Goal: Find contact information: Find contact information

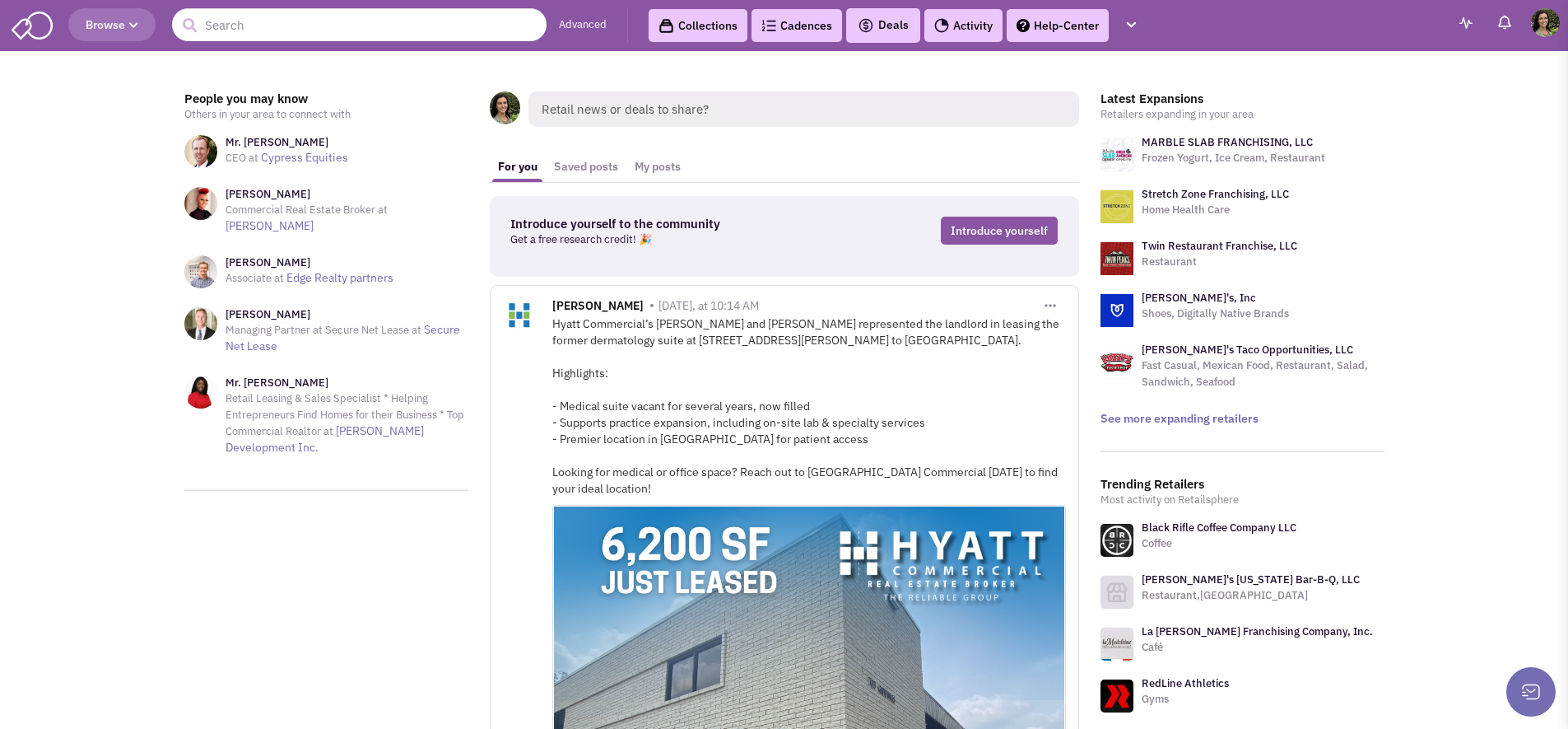
click at [100, 29] on span "Browse" at bounding box center [112, 25] width 53 height 15
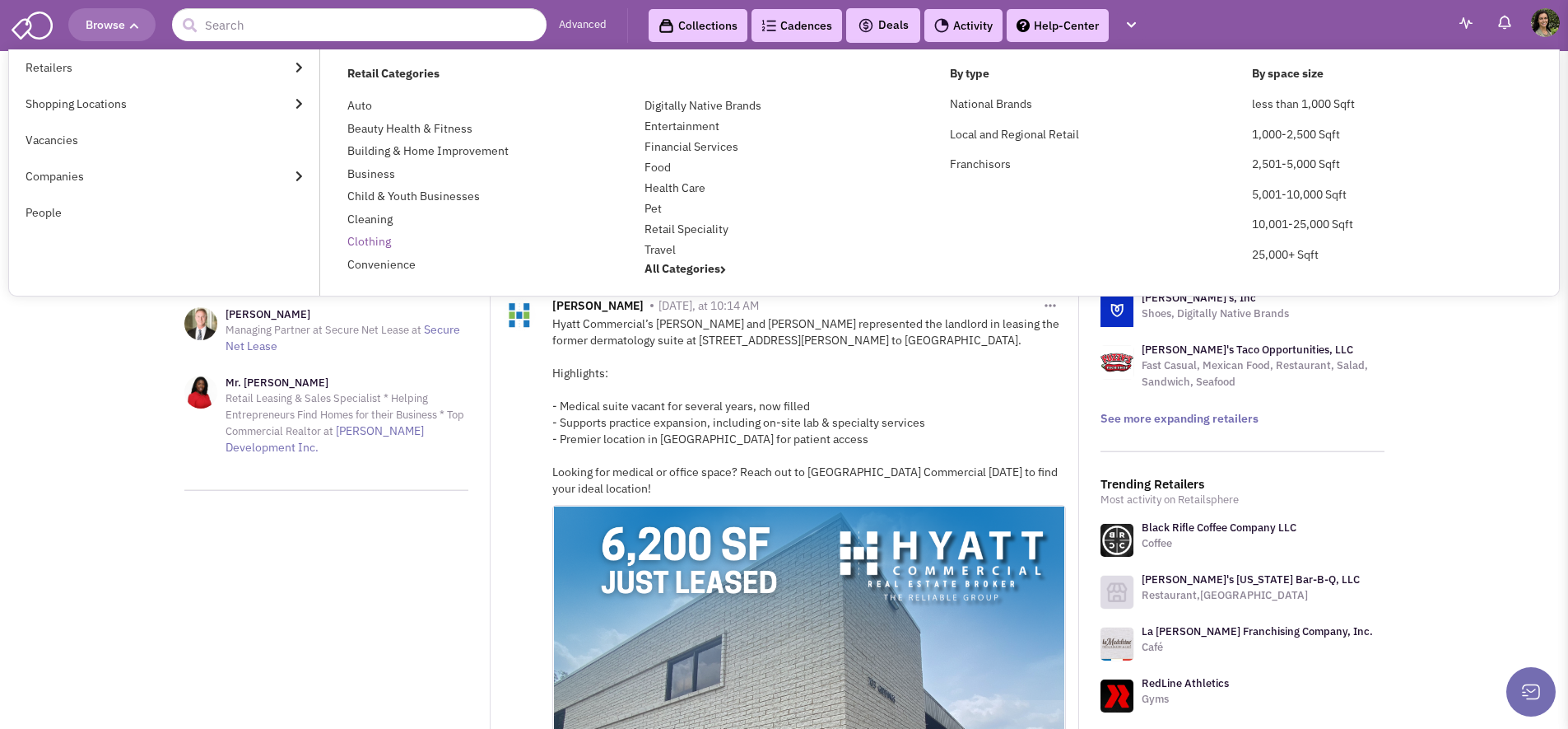
click at [381, 237] on link "Clothing" at bounding box center [369, 241] width 43 height 15
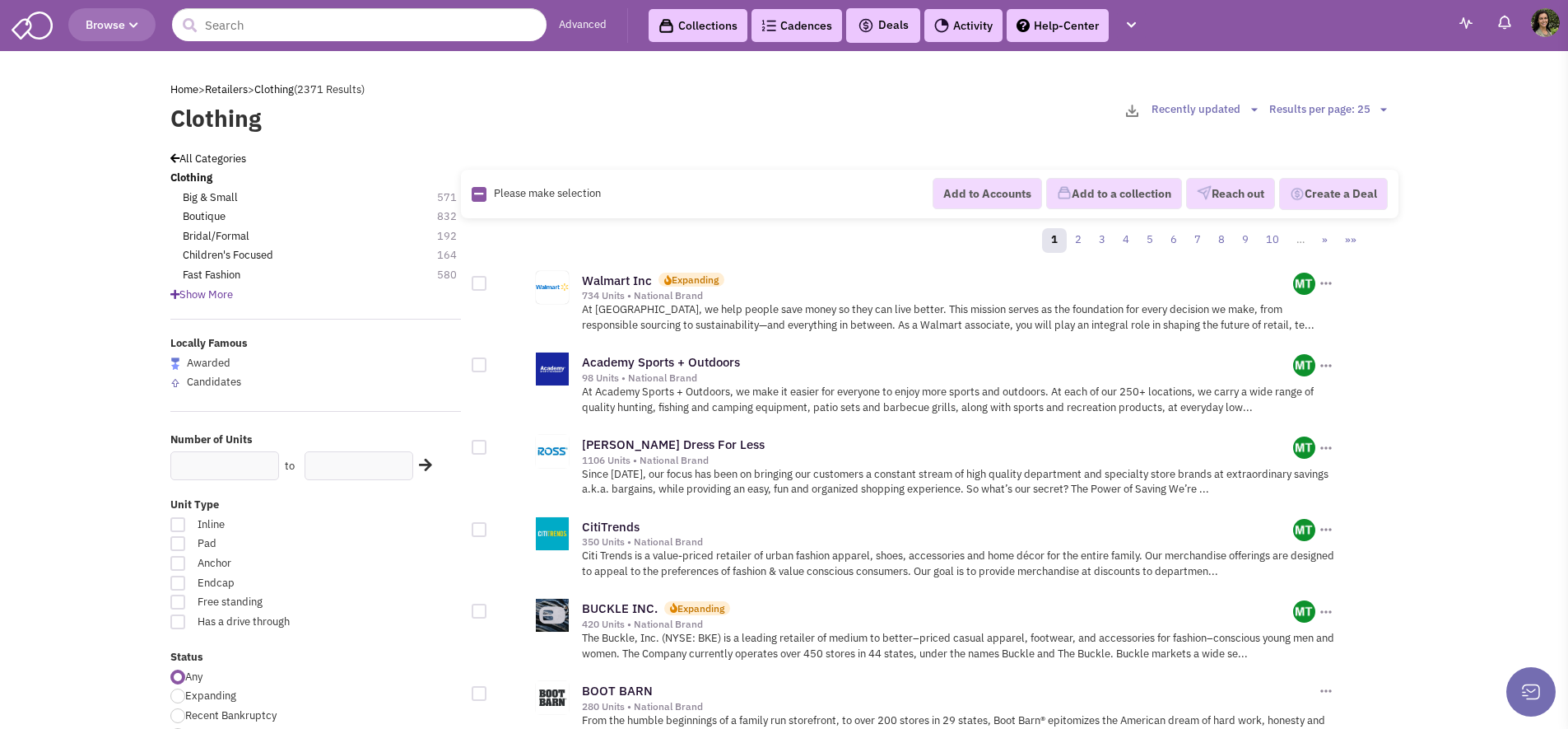
scroll to position [23752, 0]
click at [1153, 238] on link "5" at bounding box center [1149, 240] width 25 height 25
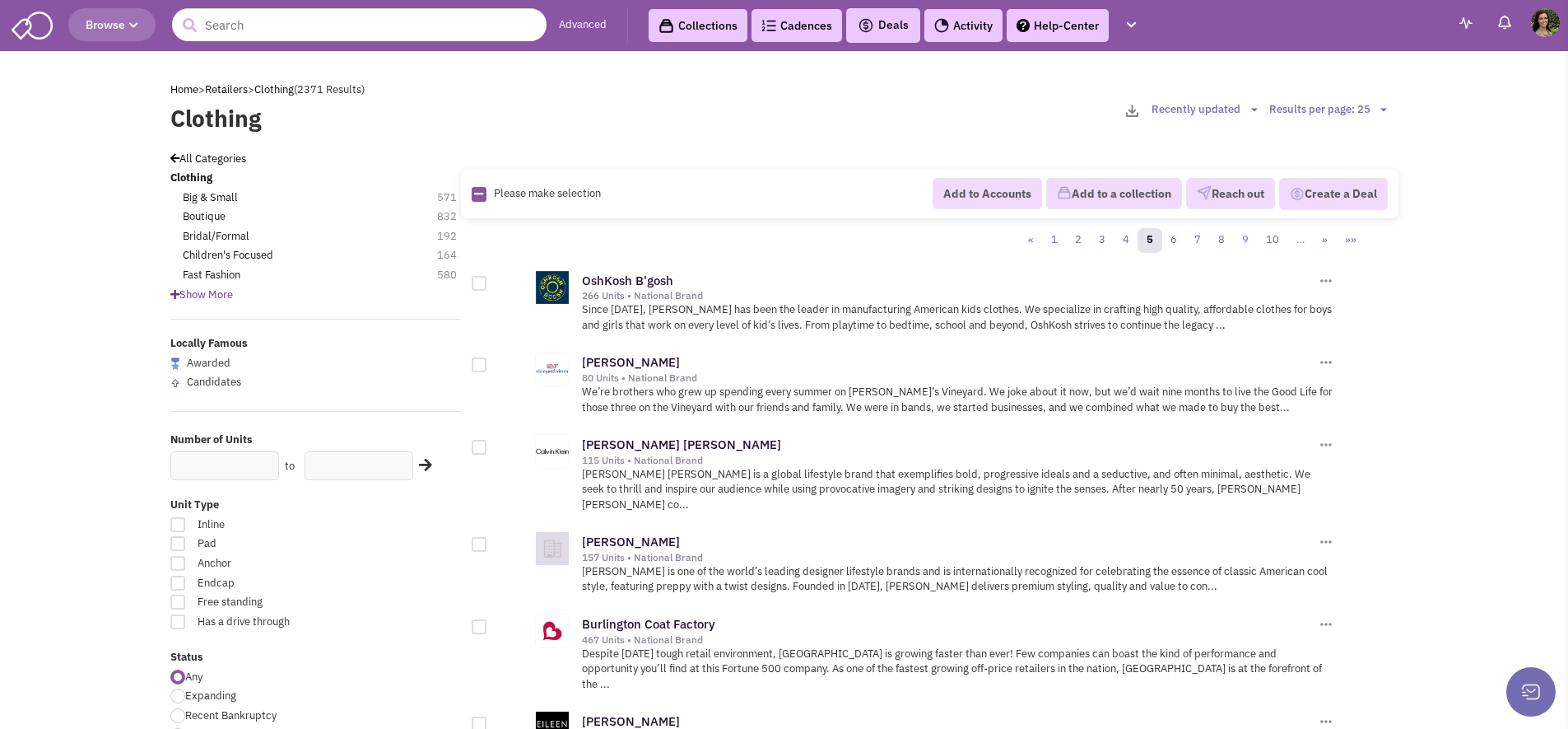
scroll to position [23752, 0]
click at [551, 372] on img at bounding box center [553, 369] width 33 height 33
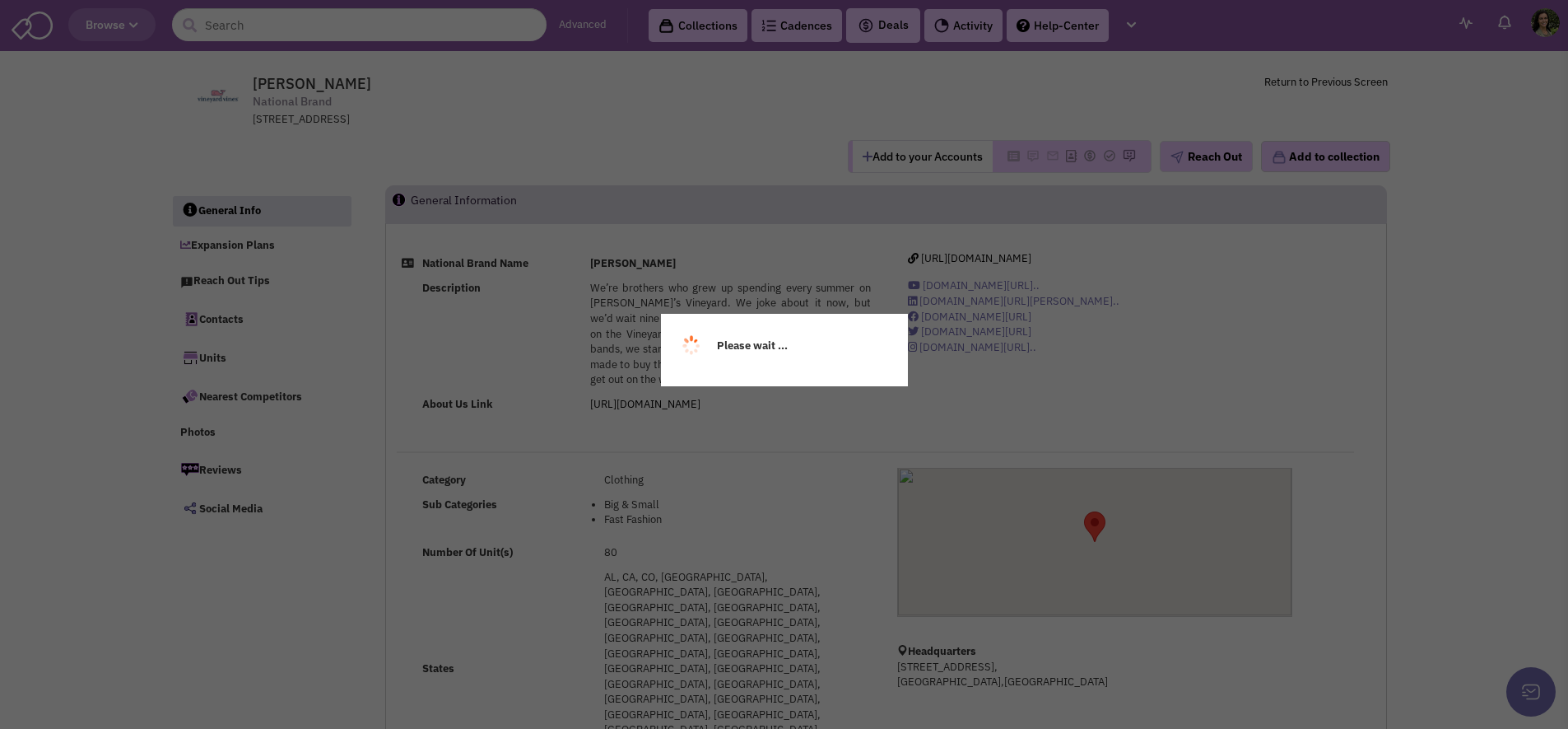
scroll to position [23752, 0]
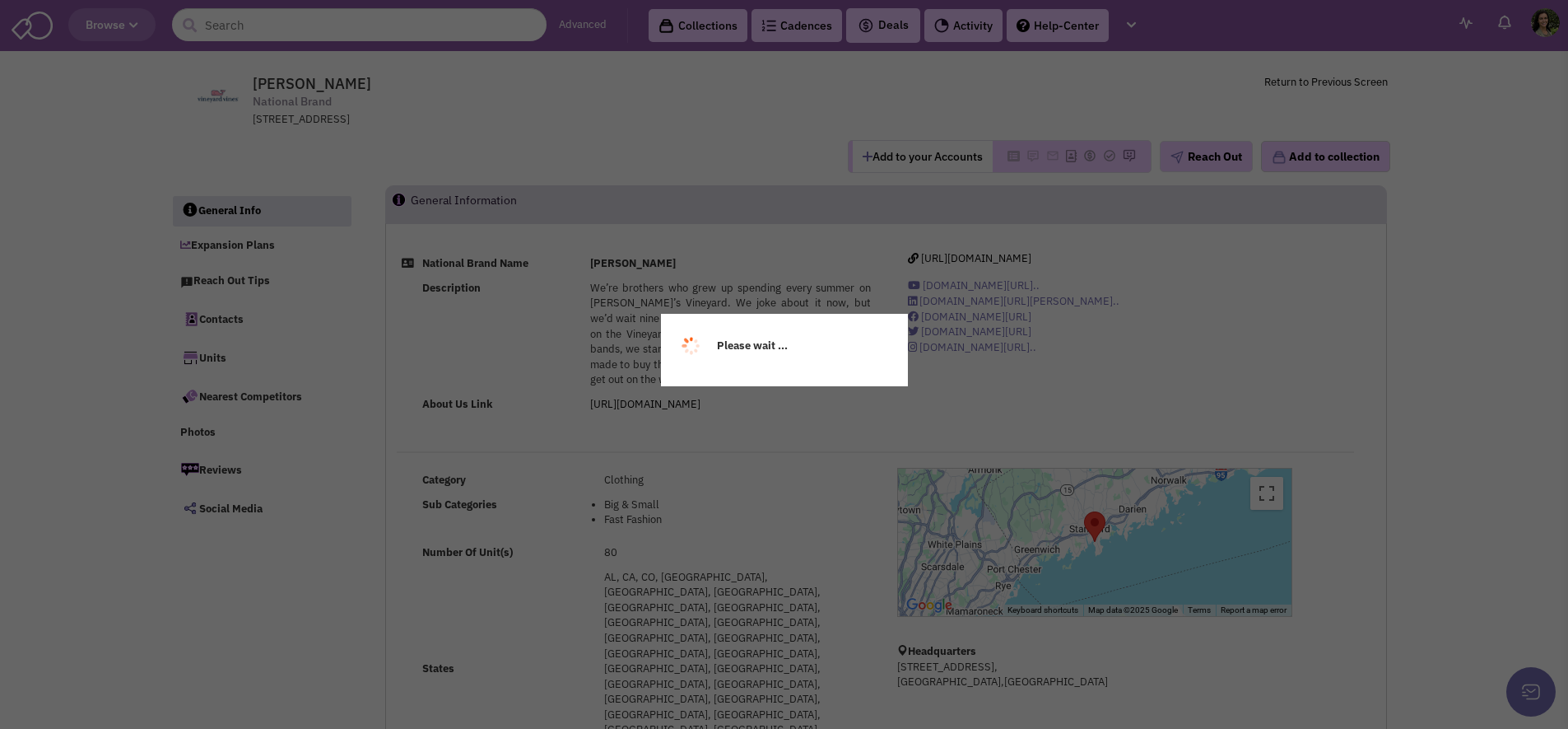
select select
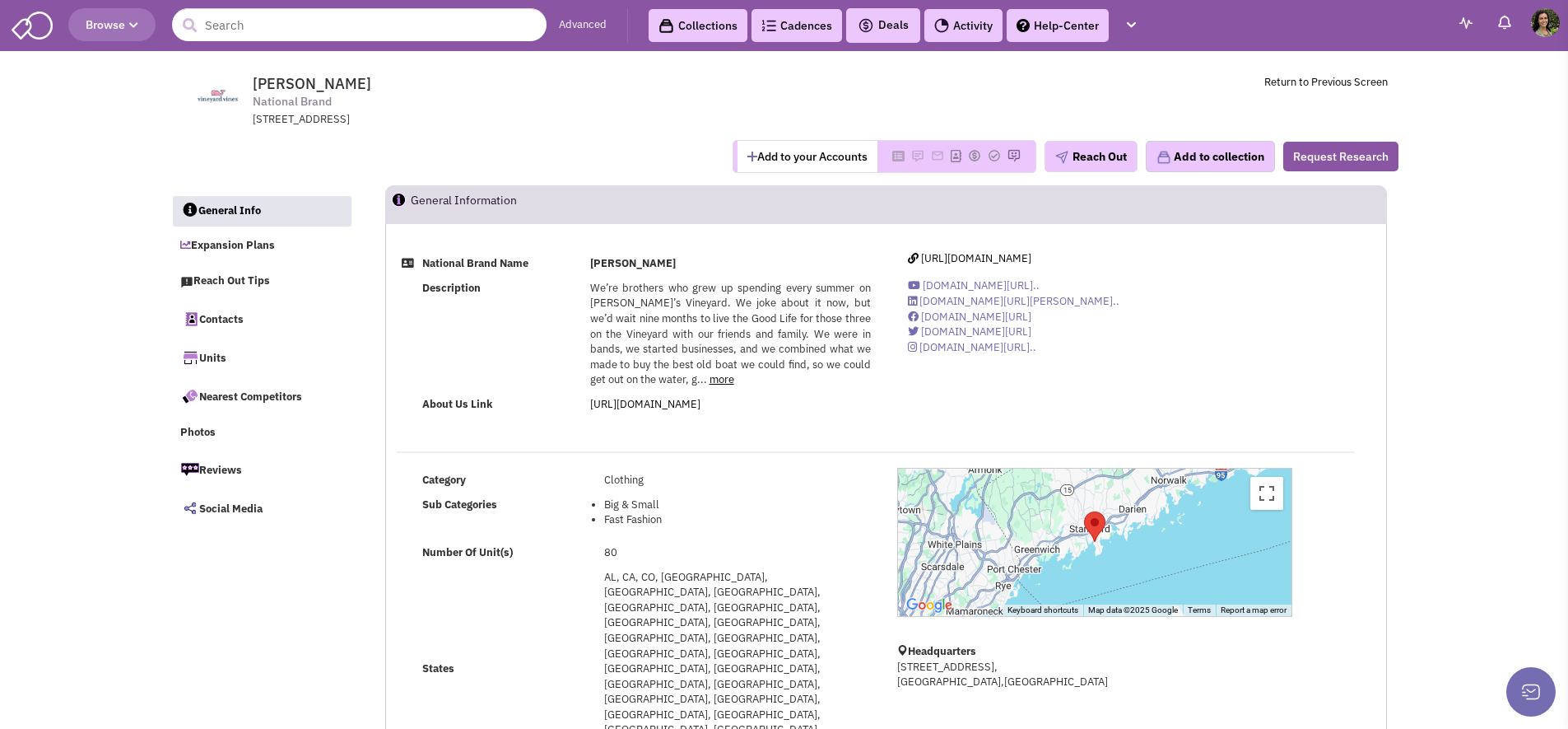
select select
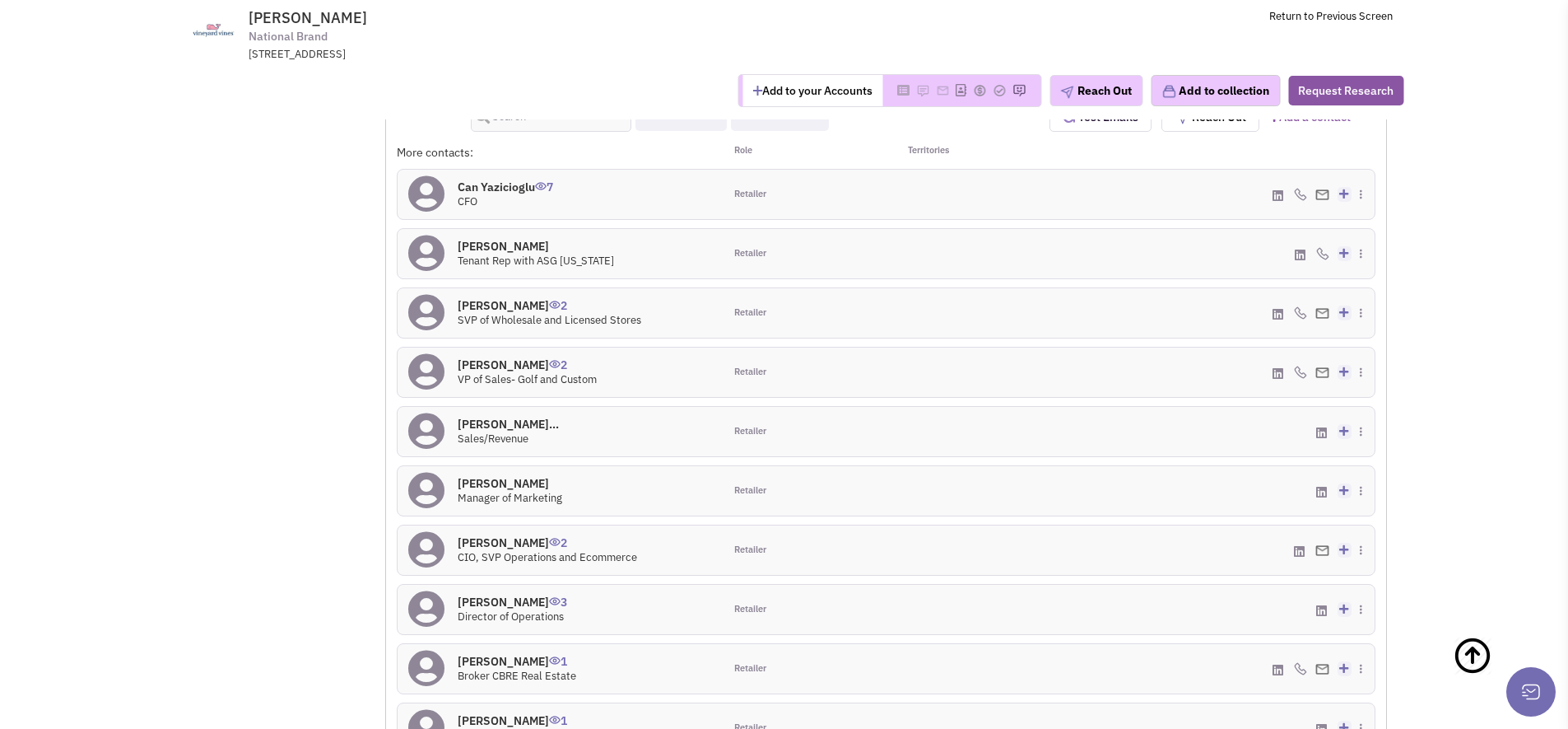
scroll to position [1405, 0]
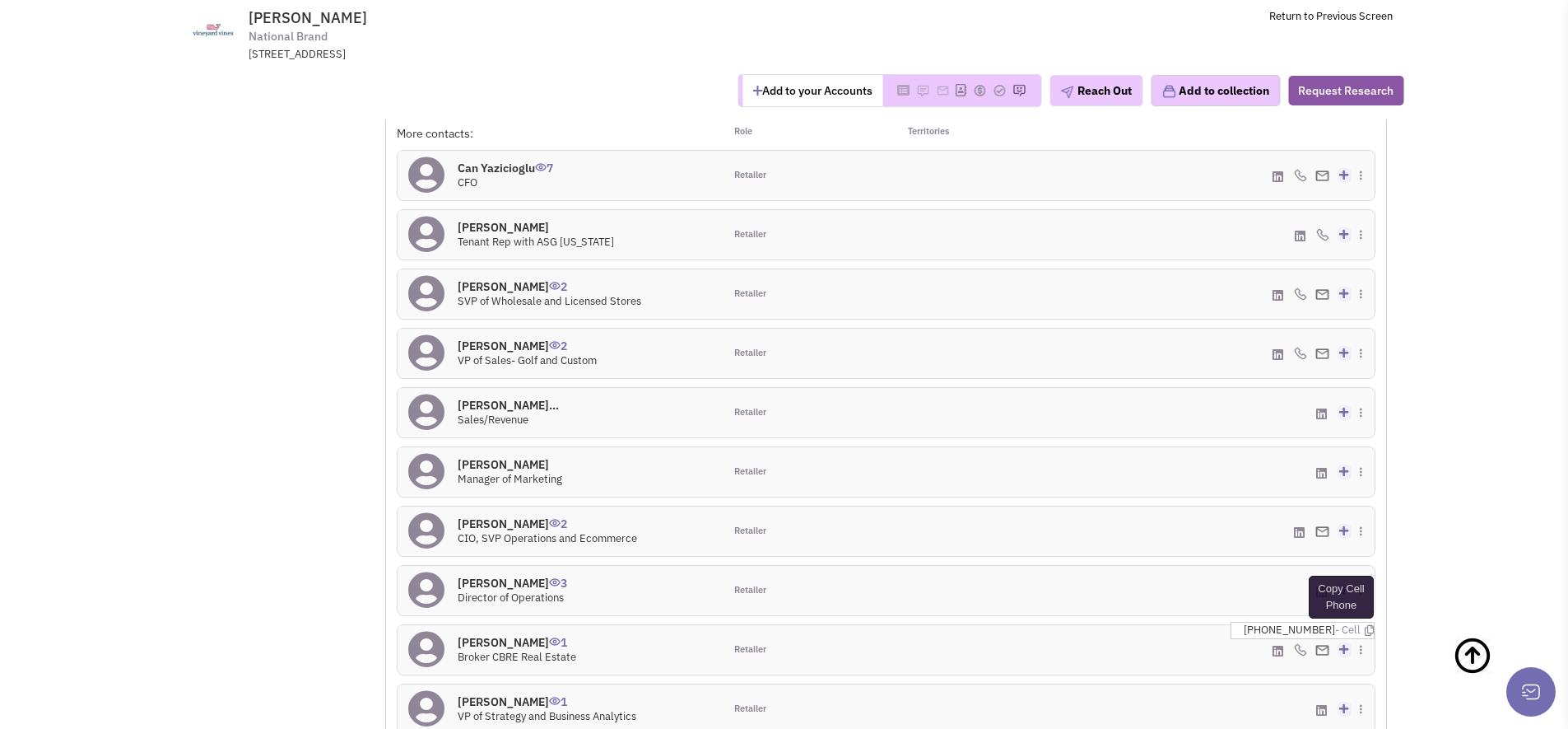
click at [1365, 625] on icon at bounding box center [1369, 630] width 9 height 11
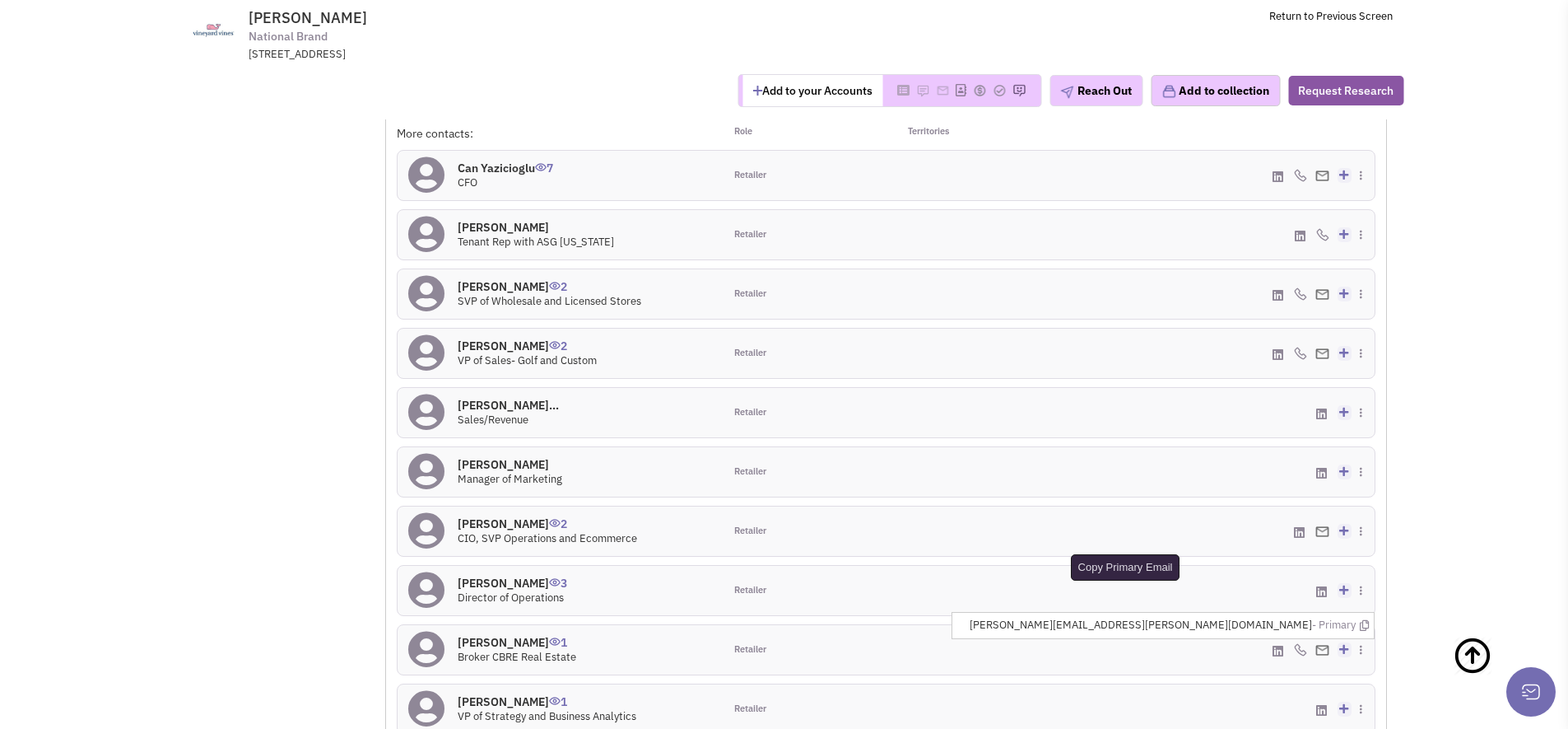
click at [1364, 620] on icon at bounding box center [1364, 625] width 9 height 11
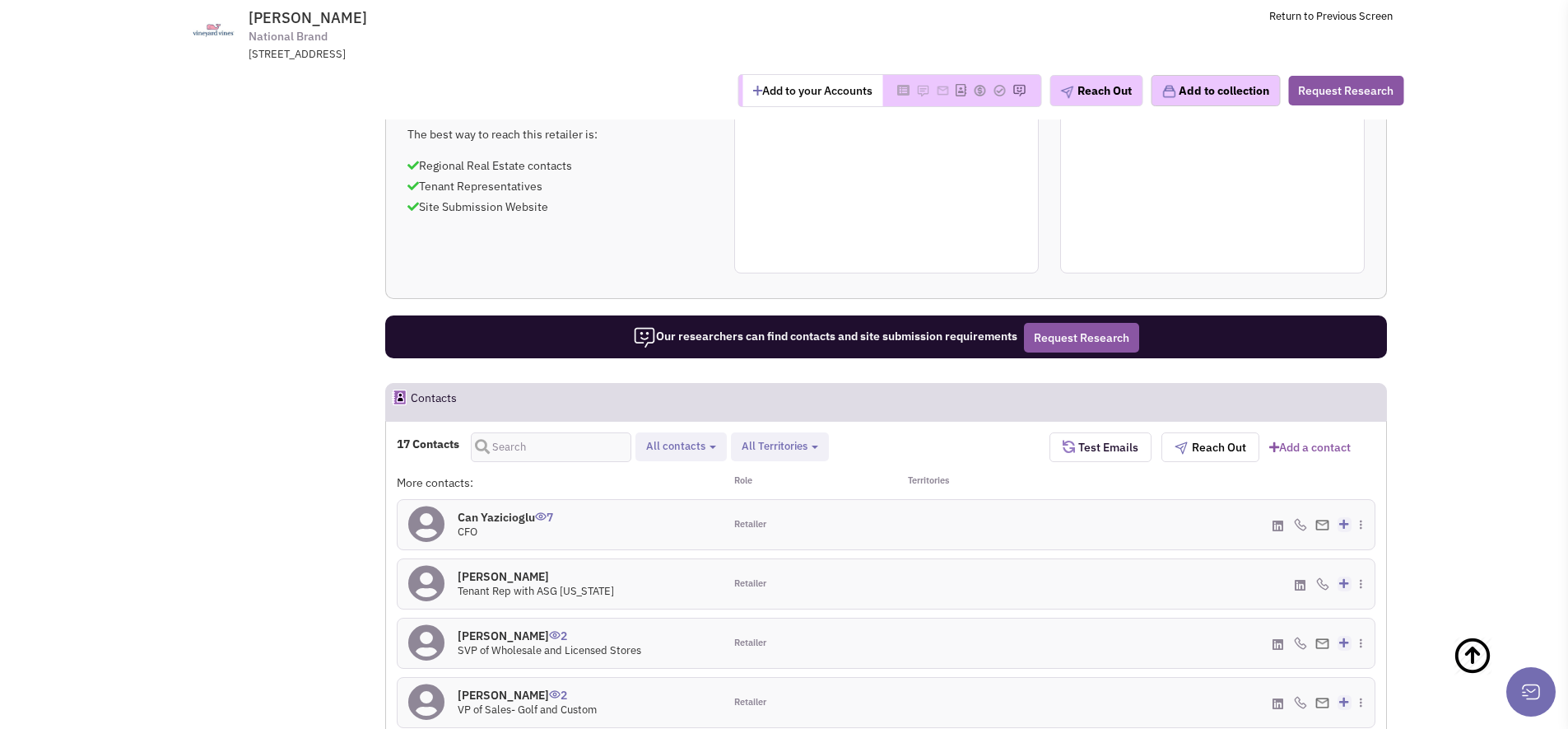
click at [1368, 611] on icon at bounding box center [1371, 616] width 9 height 11
click at [1367, 611] on icon at bounding box center [1371, 616] width 9 height 11
click at [1367, 581] on icon at bounding box center [1371, 586] width 9 height 11
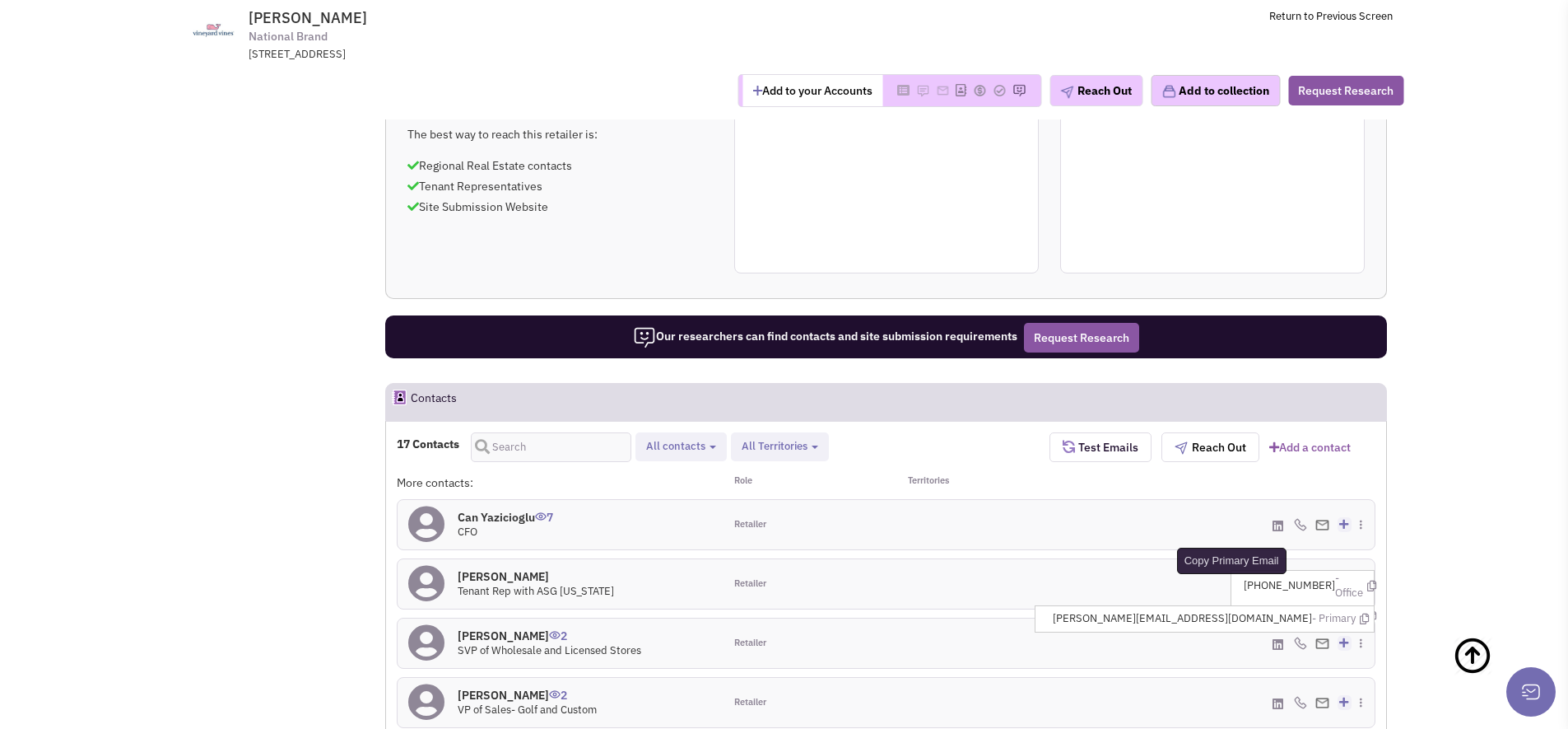
click at [1364, 613] on icon at bounding box center [1364, 618] width 9 height 11
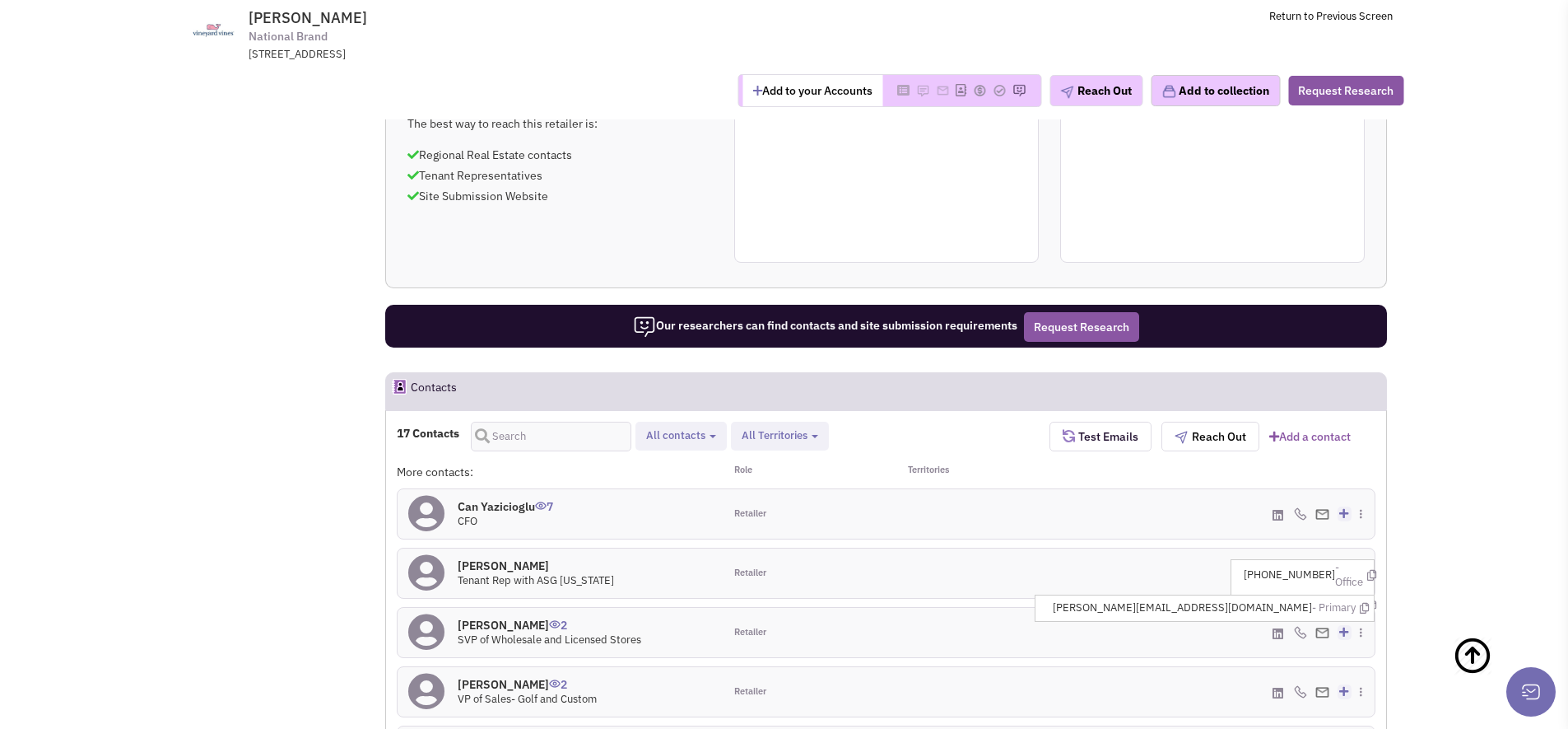
scroll to position [1068, 0]
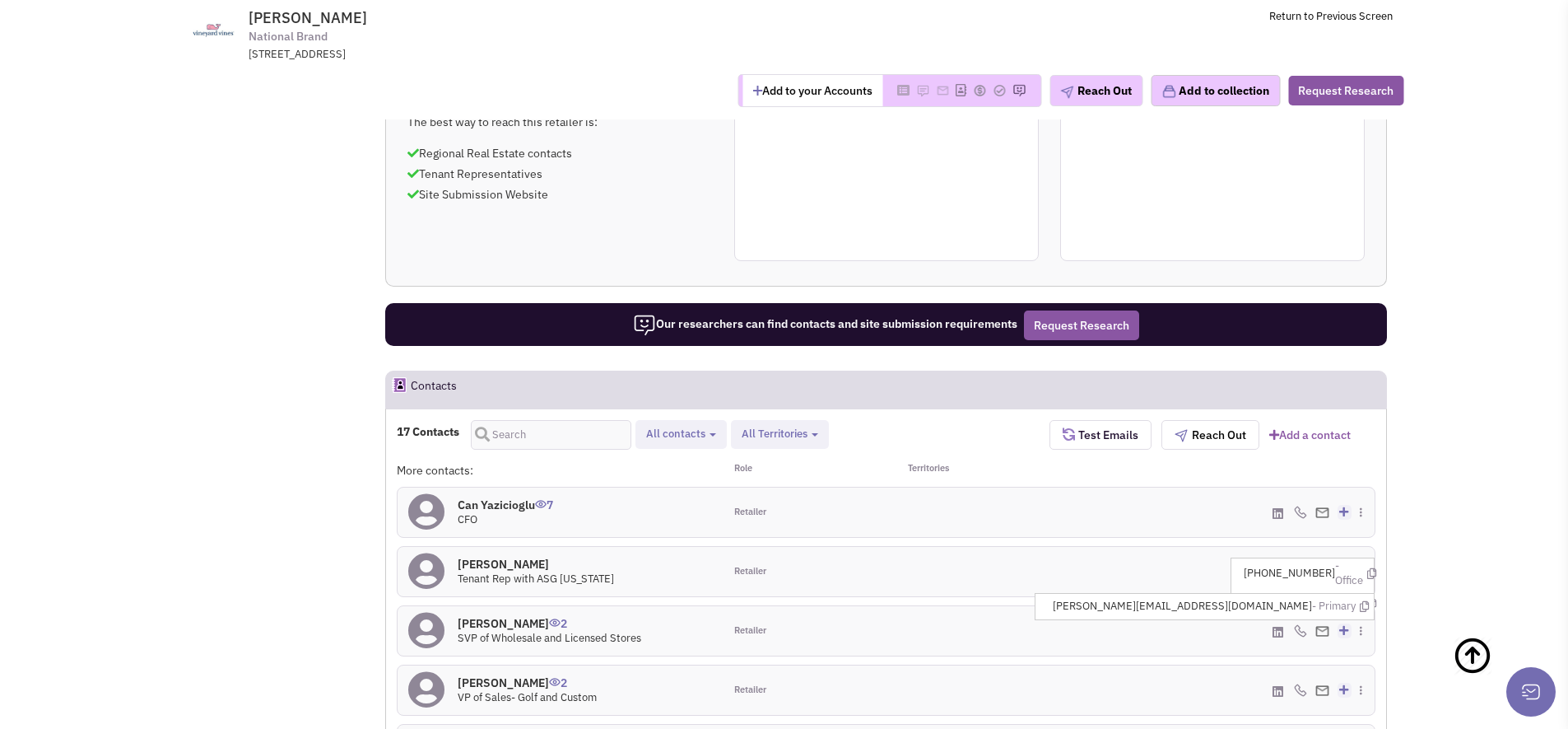
click at [1303, 624] on img at bounding box center [1300, 630] width 13 height 13
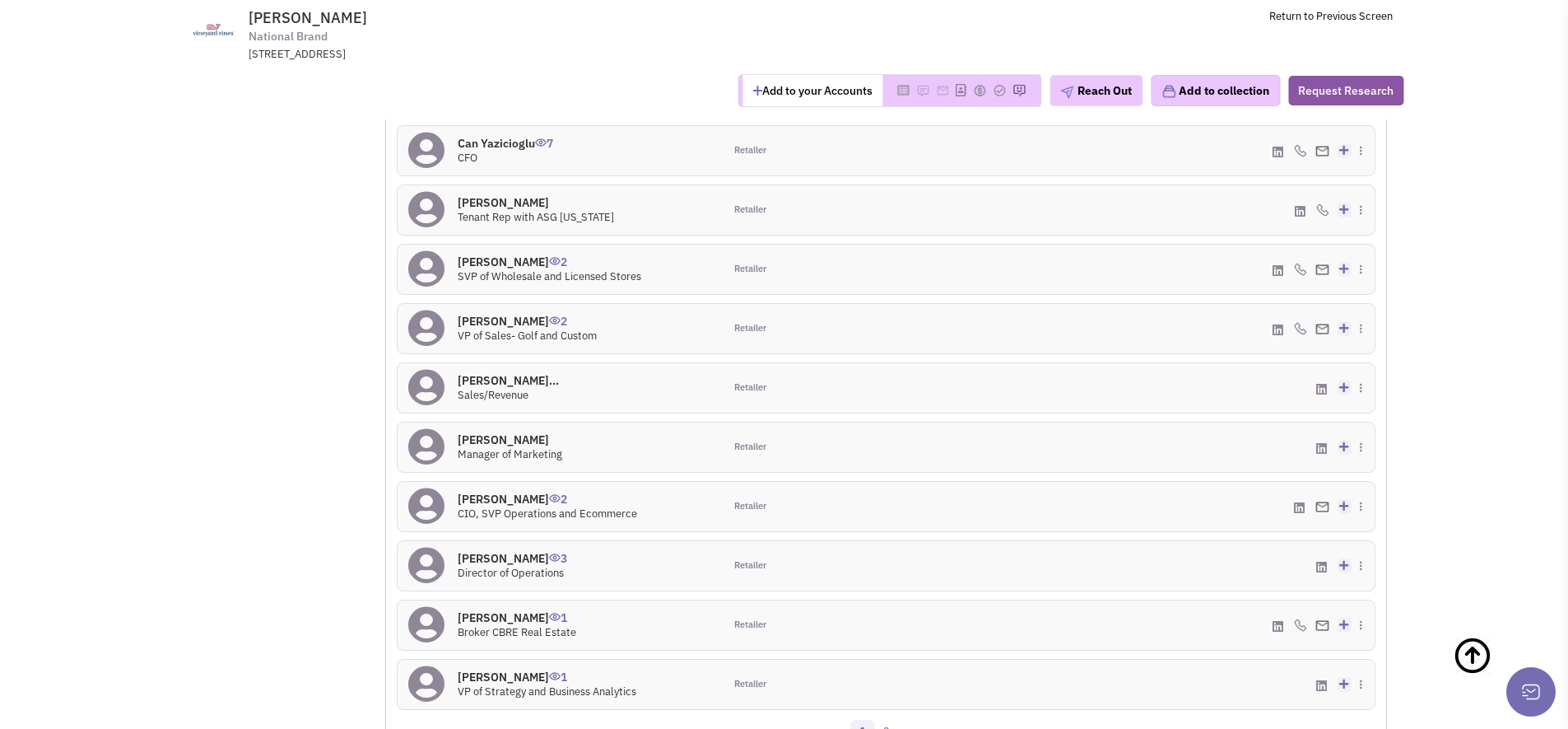
scroll to position [1431, 0]
click at [881, 718] on link "2" at bounding box center [886, 730] width 25 height 25
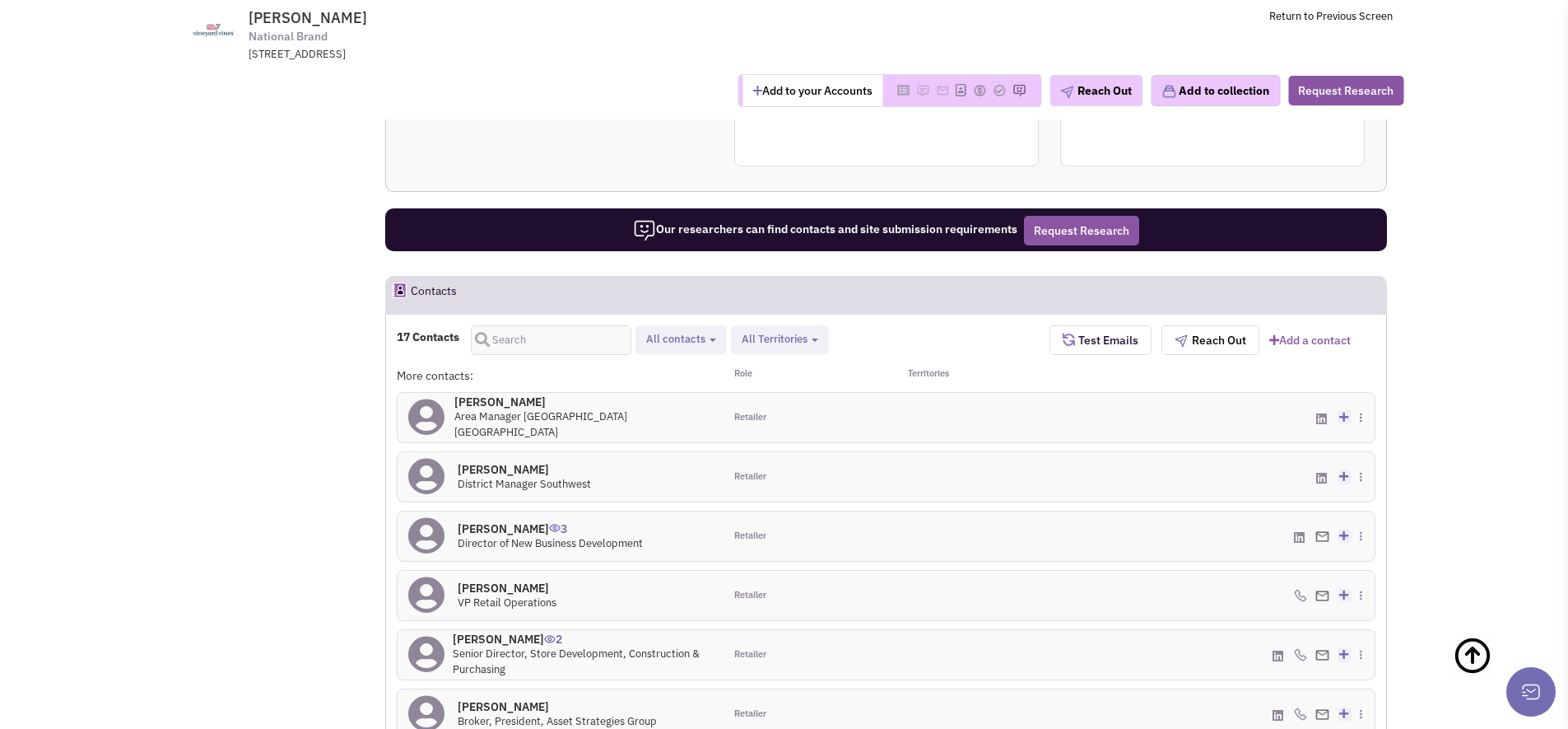
scroll to position [1229, 0]
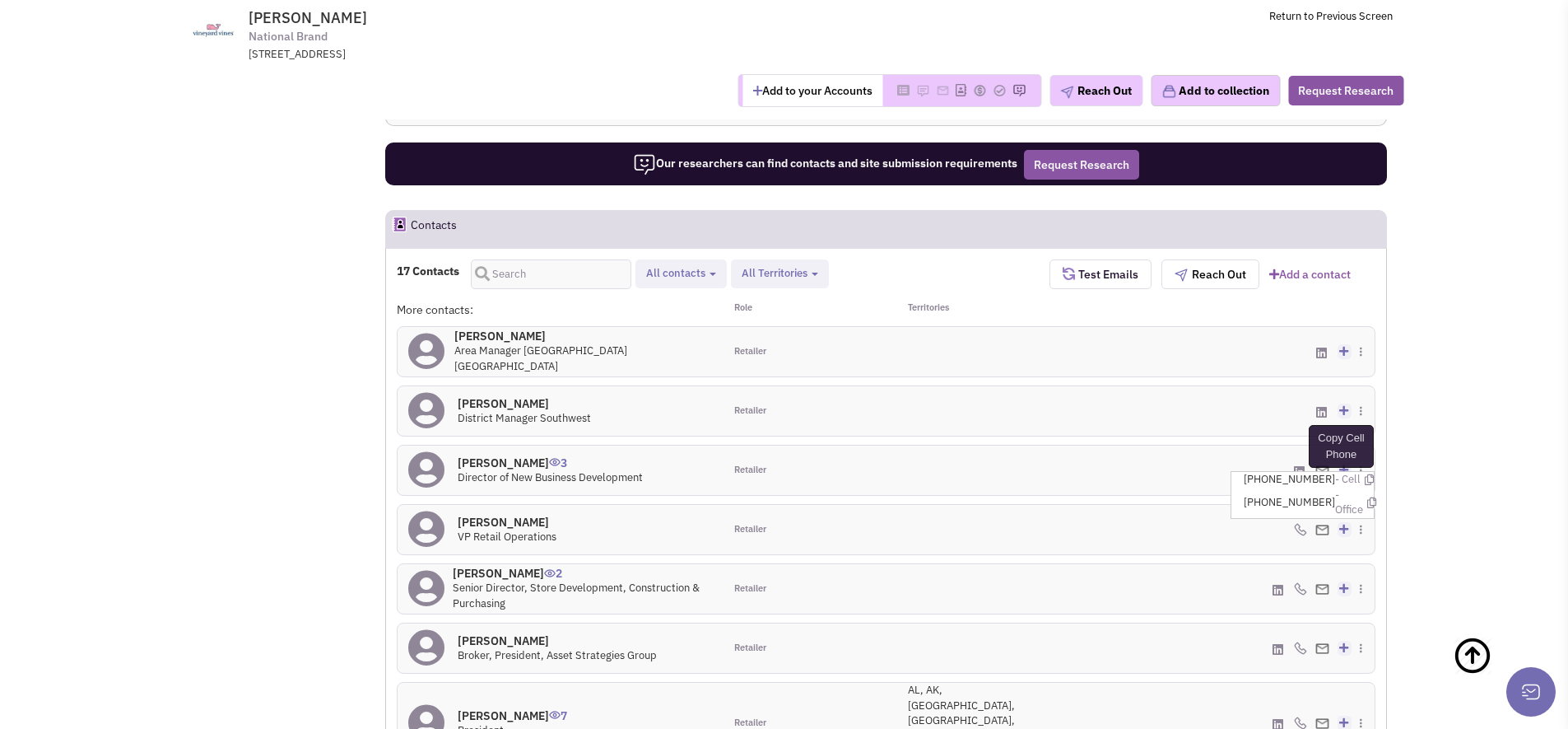
click at [1365, 475] on icon at bounding box center [1369, 479] width 9 height 11
click at [1364, 500] on icon at bounding box center [1364, 505] width 9 height 11
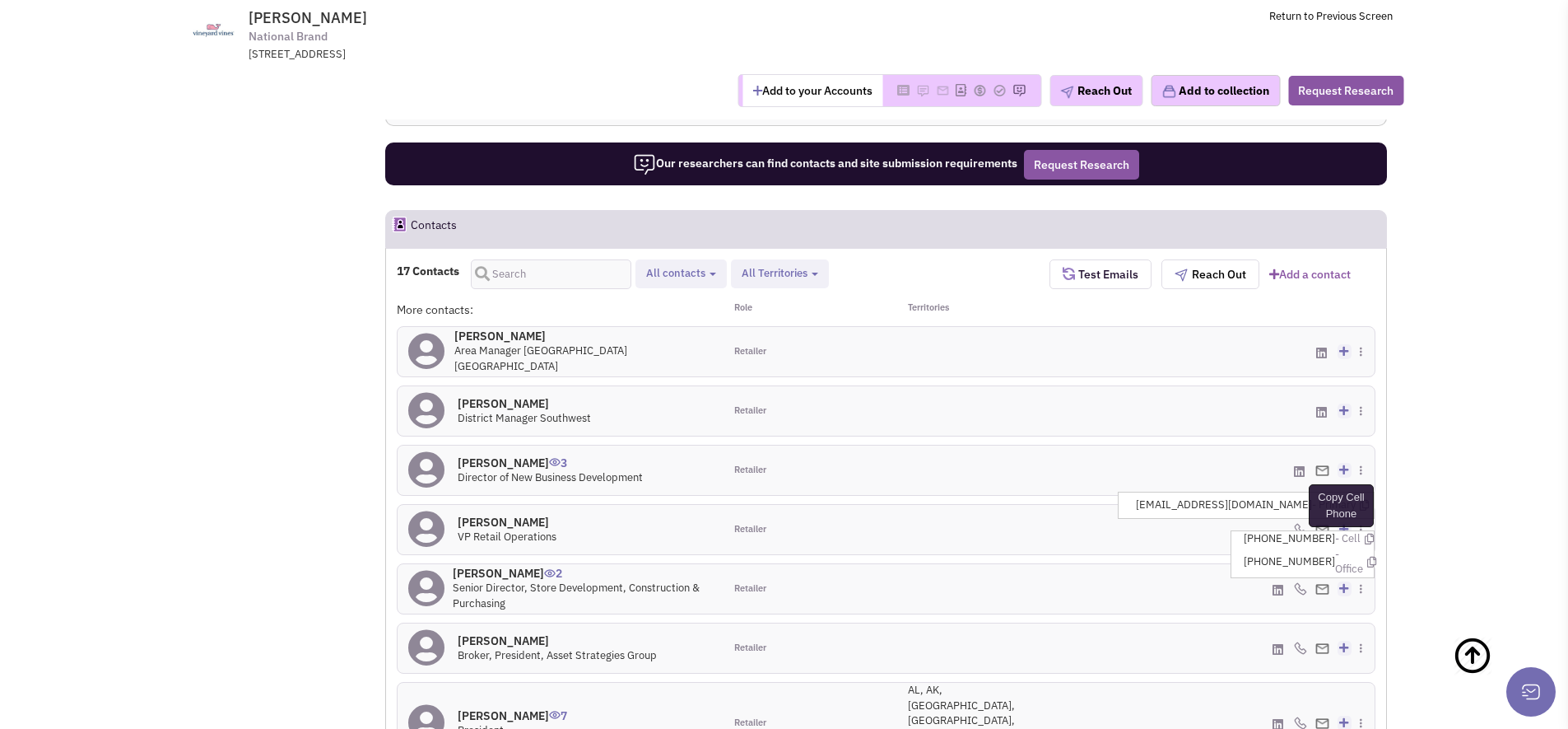
click at [1365, 533] on icon at bounding box center [1369, 538] width 9 height 11
click at [1364, 559] on icon at bounding box center [1364, 564] width 9 height 11
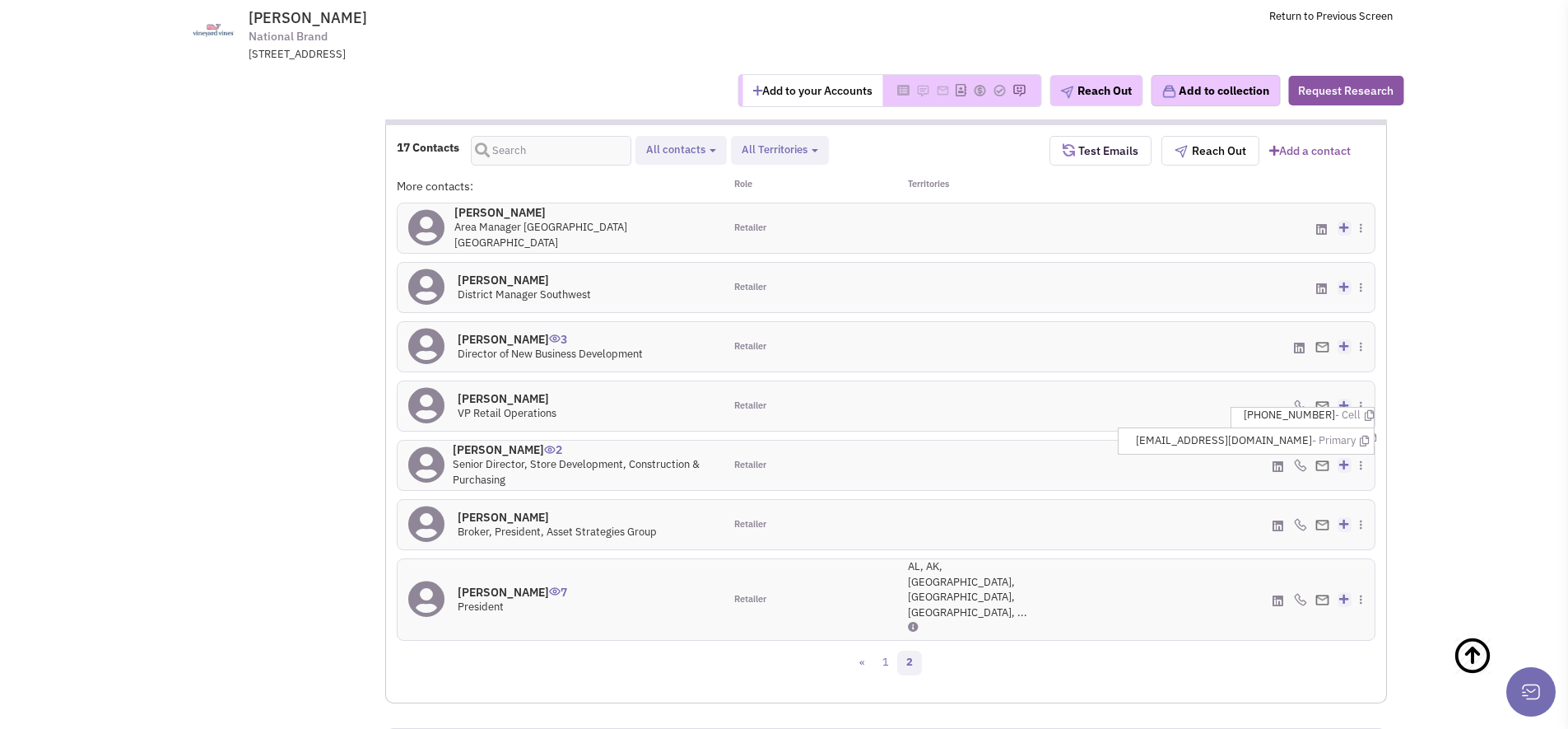
scroll to position [1379, 0]
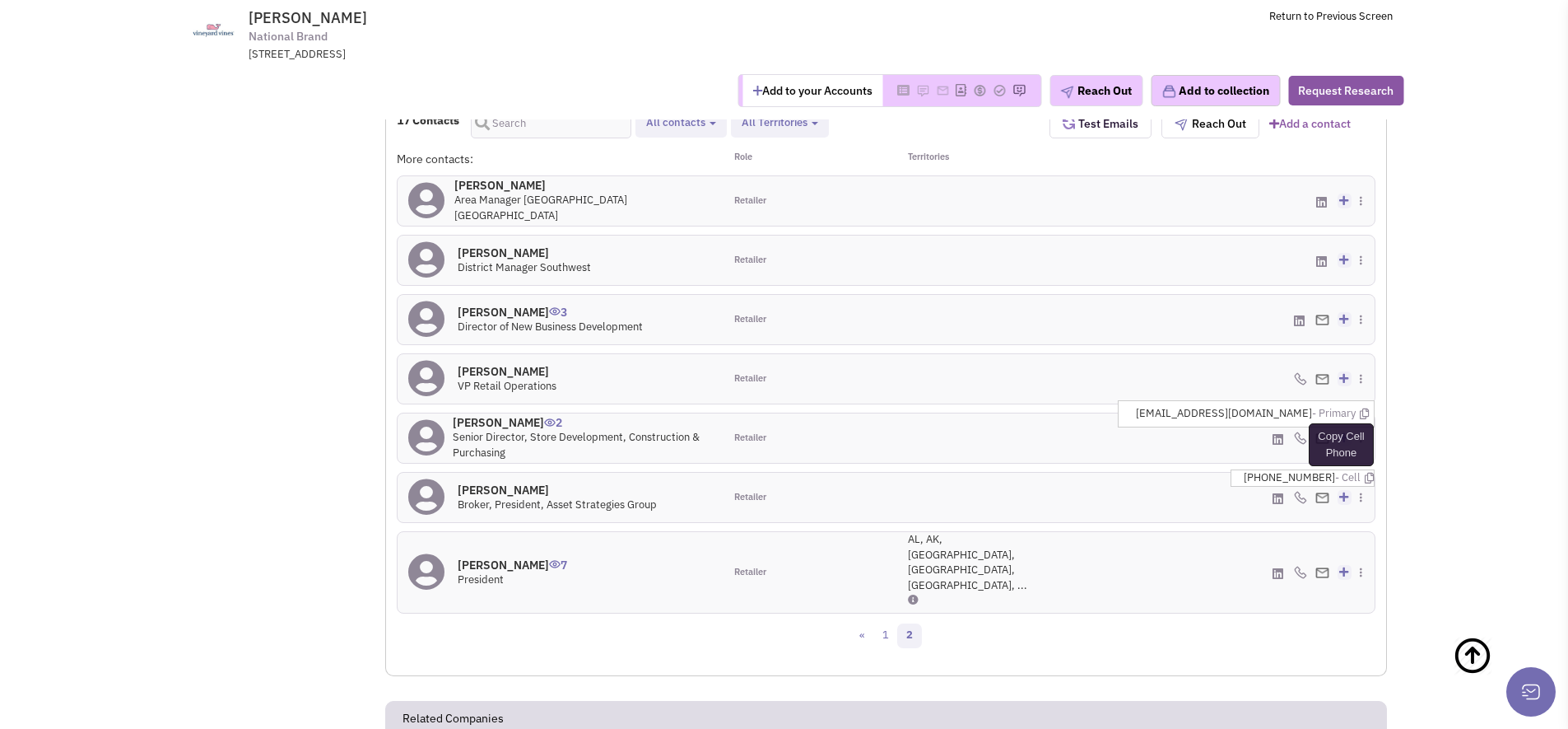
click at [1365, 473] on icon at bounding box center [1369, 477] width 9 height 11
click at [1370, 461] on li "cbarclay@consultasg.com - Primary Copy Primary Email" at bounding box center [1252, 474] width 243 height 26
click at [1366, 468] on icon at bounding box center [1364, 473] width 9 height 11
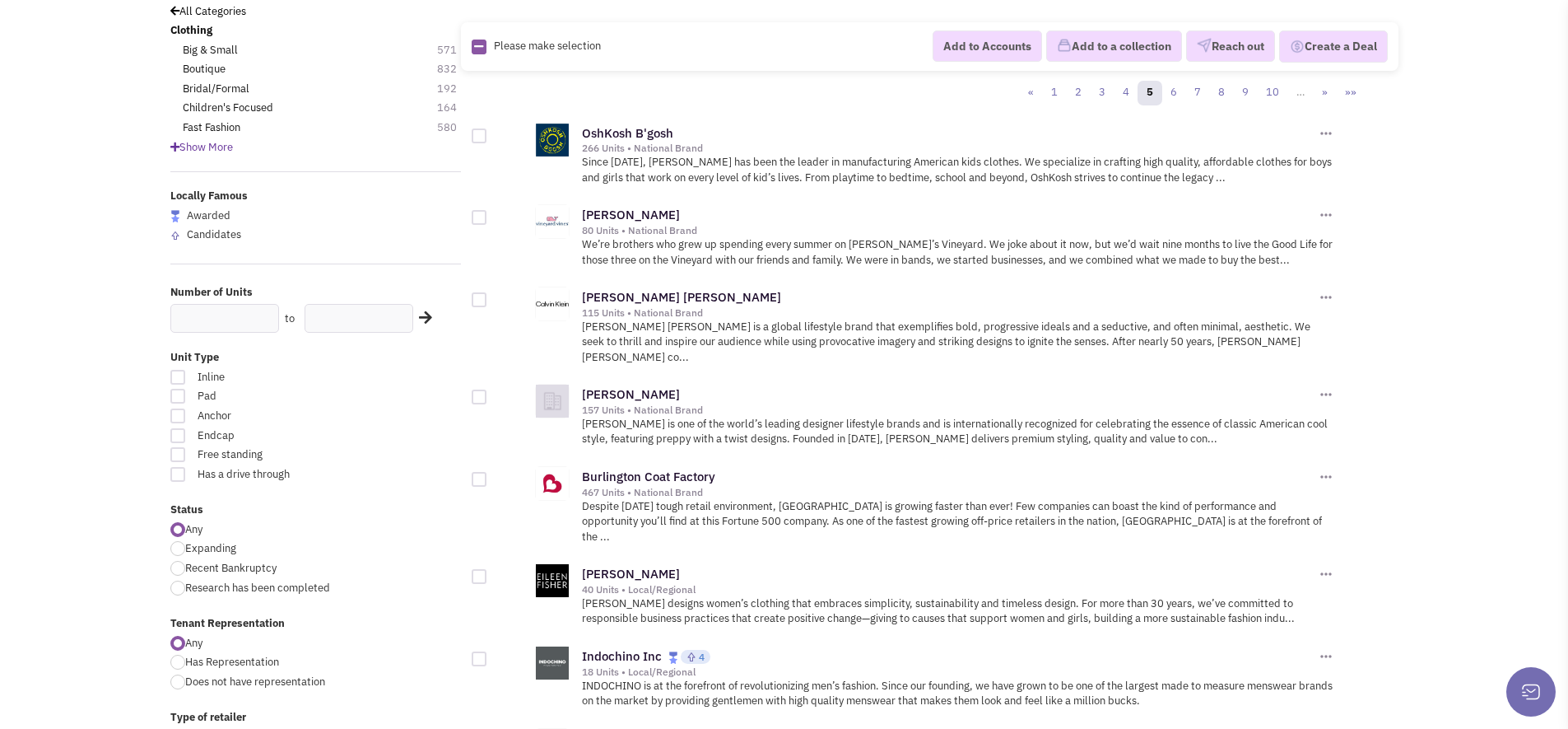
scroll to position [189, 0]
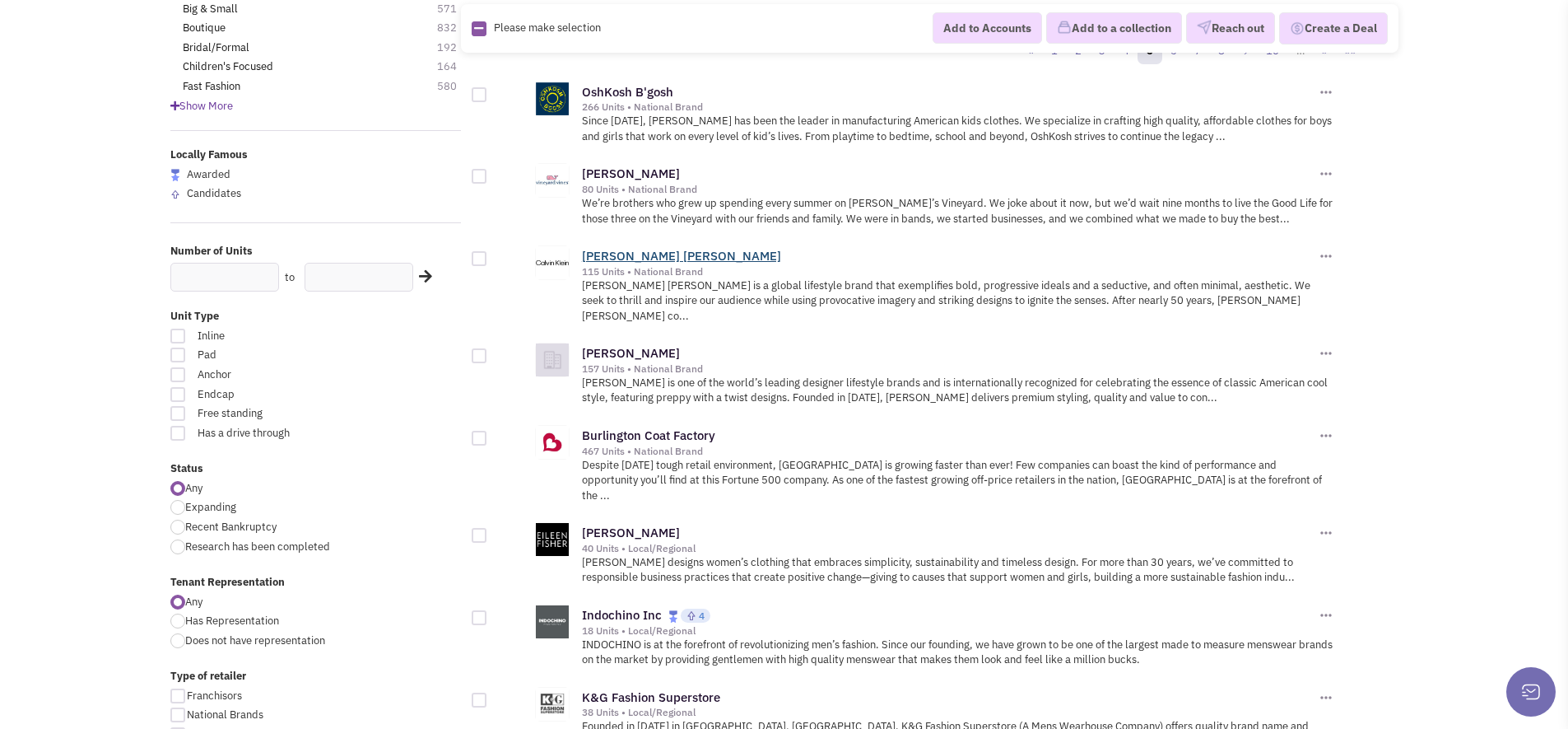
click at [604, 252] on link "[PERSON_NAME] [PERSON_NAME]" at bounding box center [681, 255] width 199 height 16
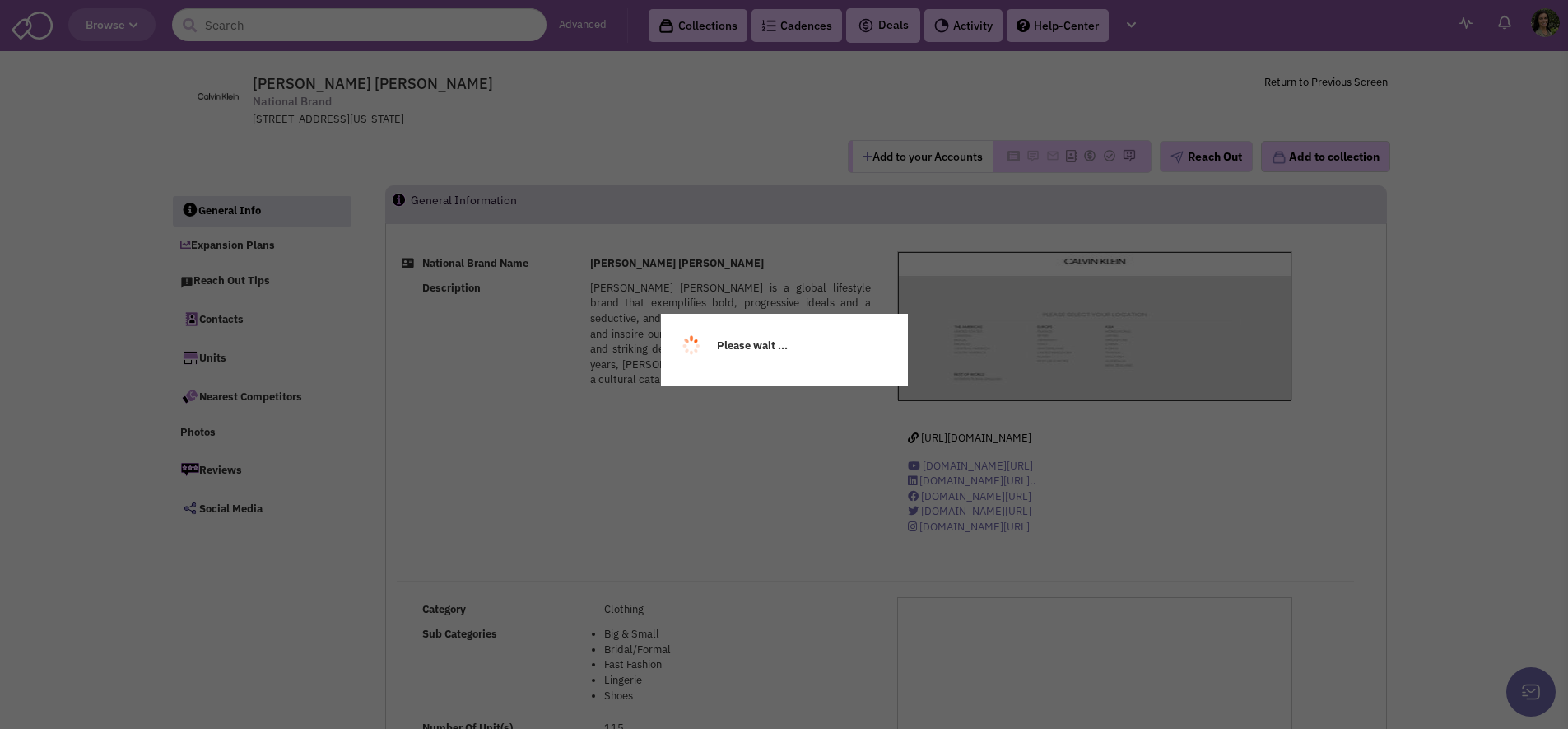
scroll to position [23752, 0]
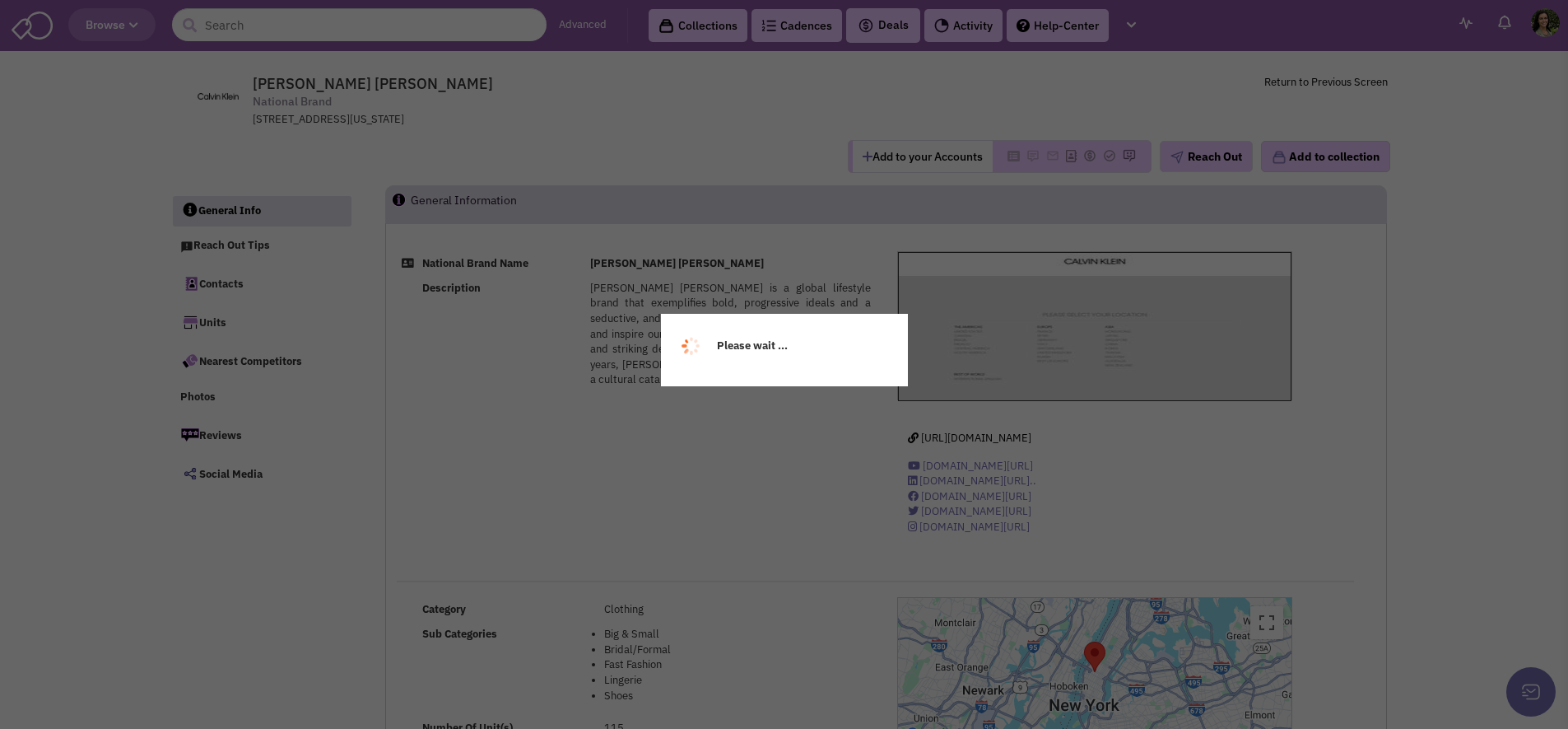
select select
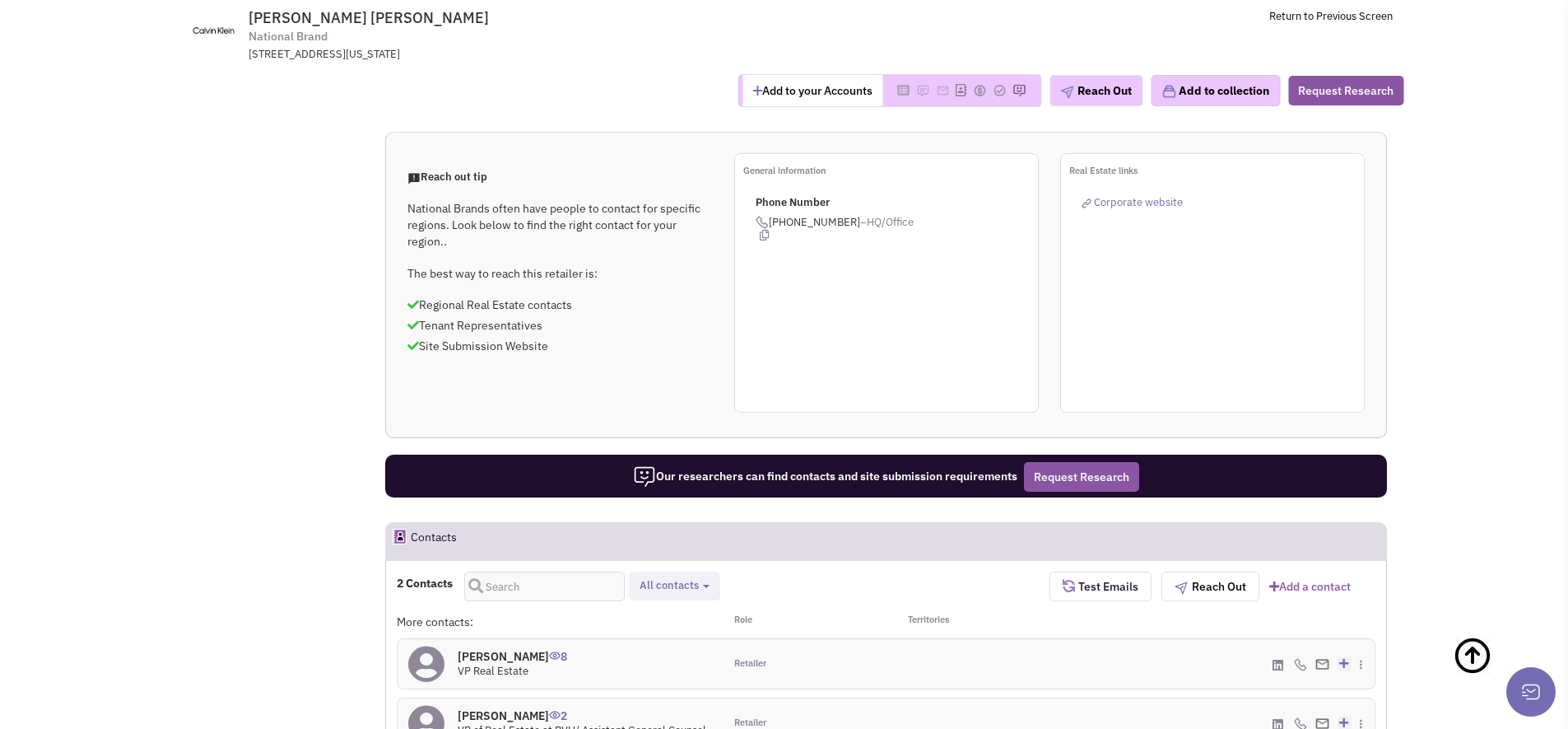
scroll to position [924, 0]
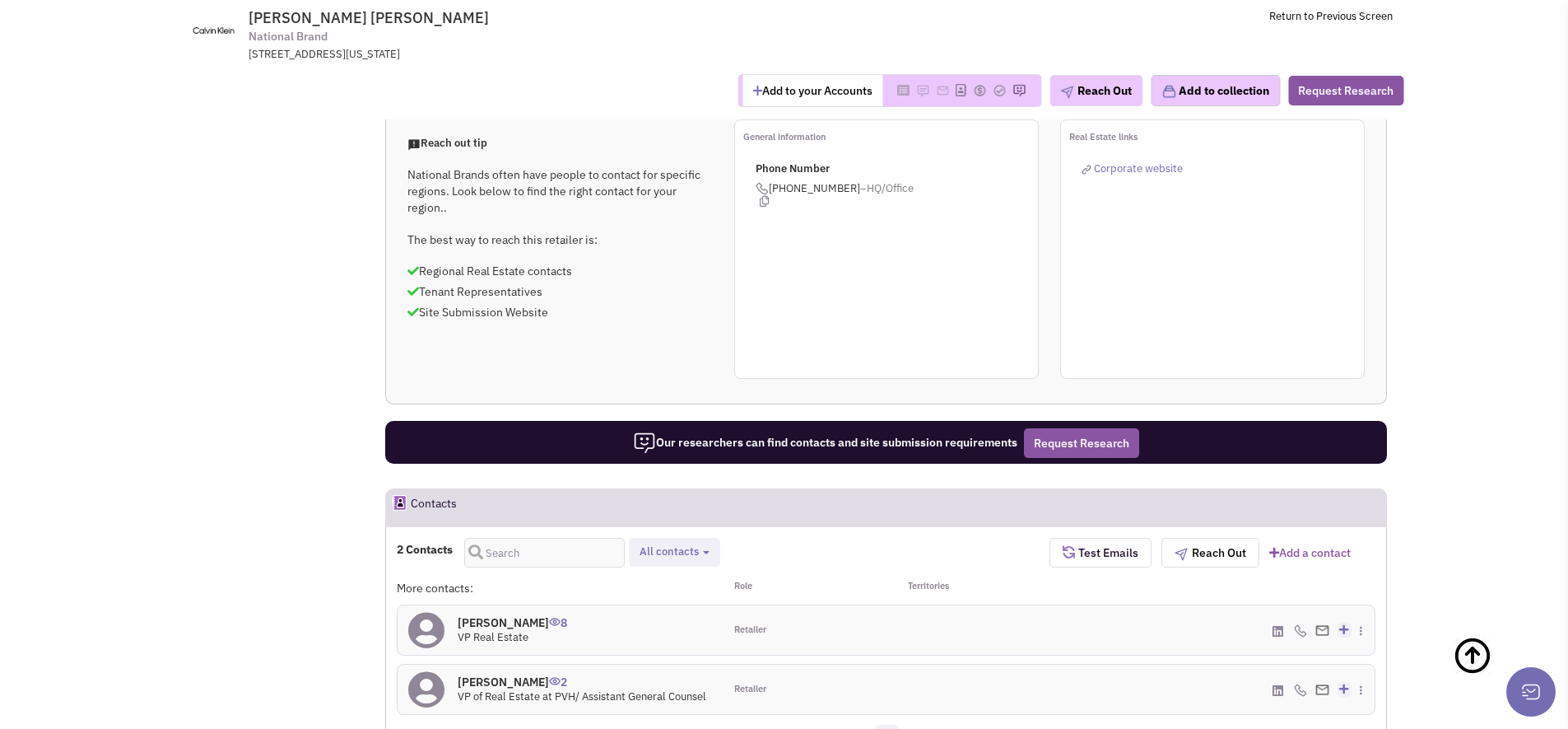
select select
click at [1365, 605] on icon at bounding box center [1369, 610] width 9 height 11
click at [1370, 593] on li "[EMAIL_ADDRESS][DOMAIN_NAME] - Primary" at bounding box center [1252, 606] width 243 height 26
click at [1358, 598] on span "[EMAIL_ADDRESS][DOMAIN_NAME] - Primary Copy Primary Email" at bounding box center [1252, 606] width 233 height 16
click at [1363, 600] on icon at bounding box center [1364, 605] width 9 height 11
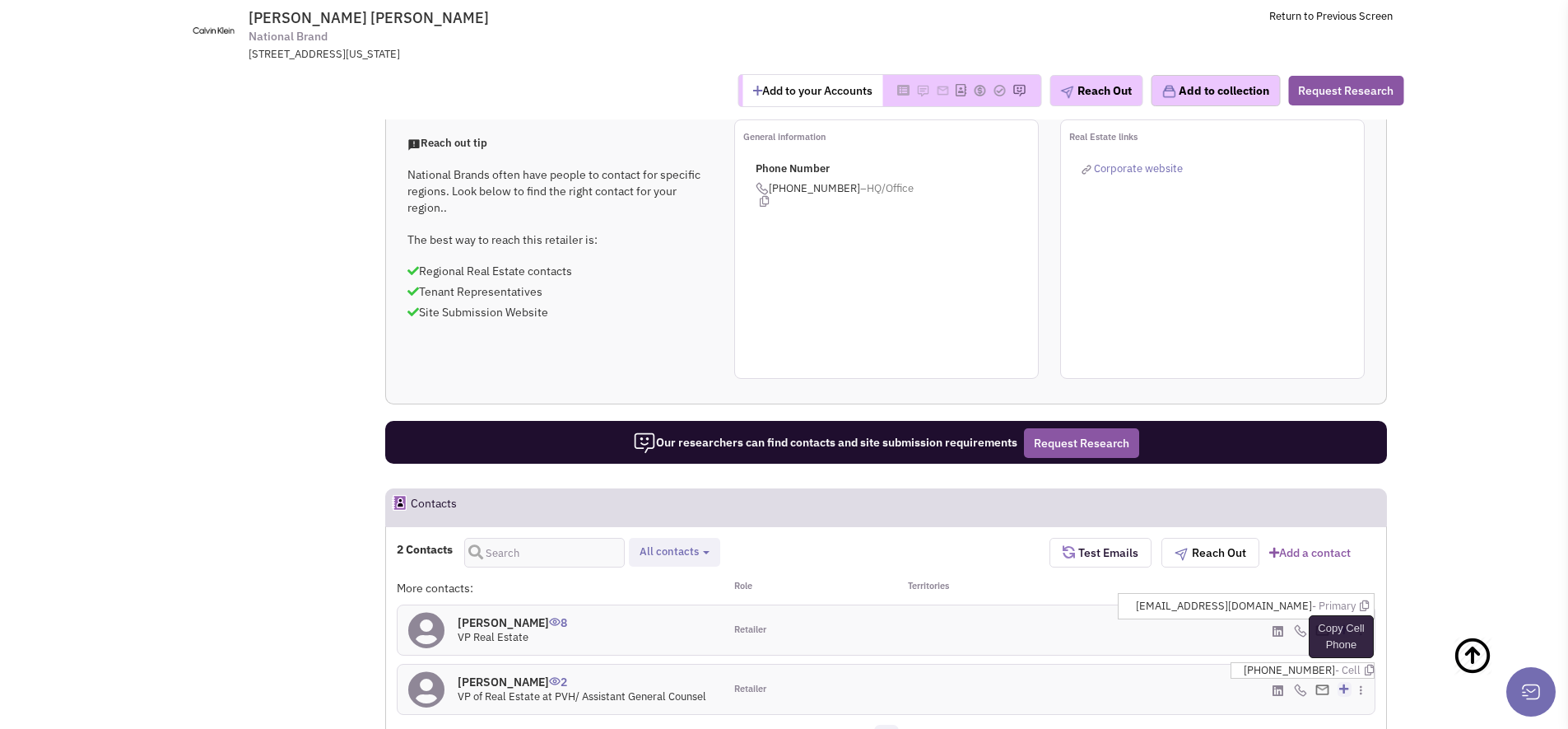
click at [1365, 664] on icon at bounding box center [1369, 669] width 9 height 11
click at [1363, 659] on icon at bounding box center [1364, 664] width 9 height 11
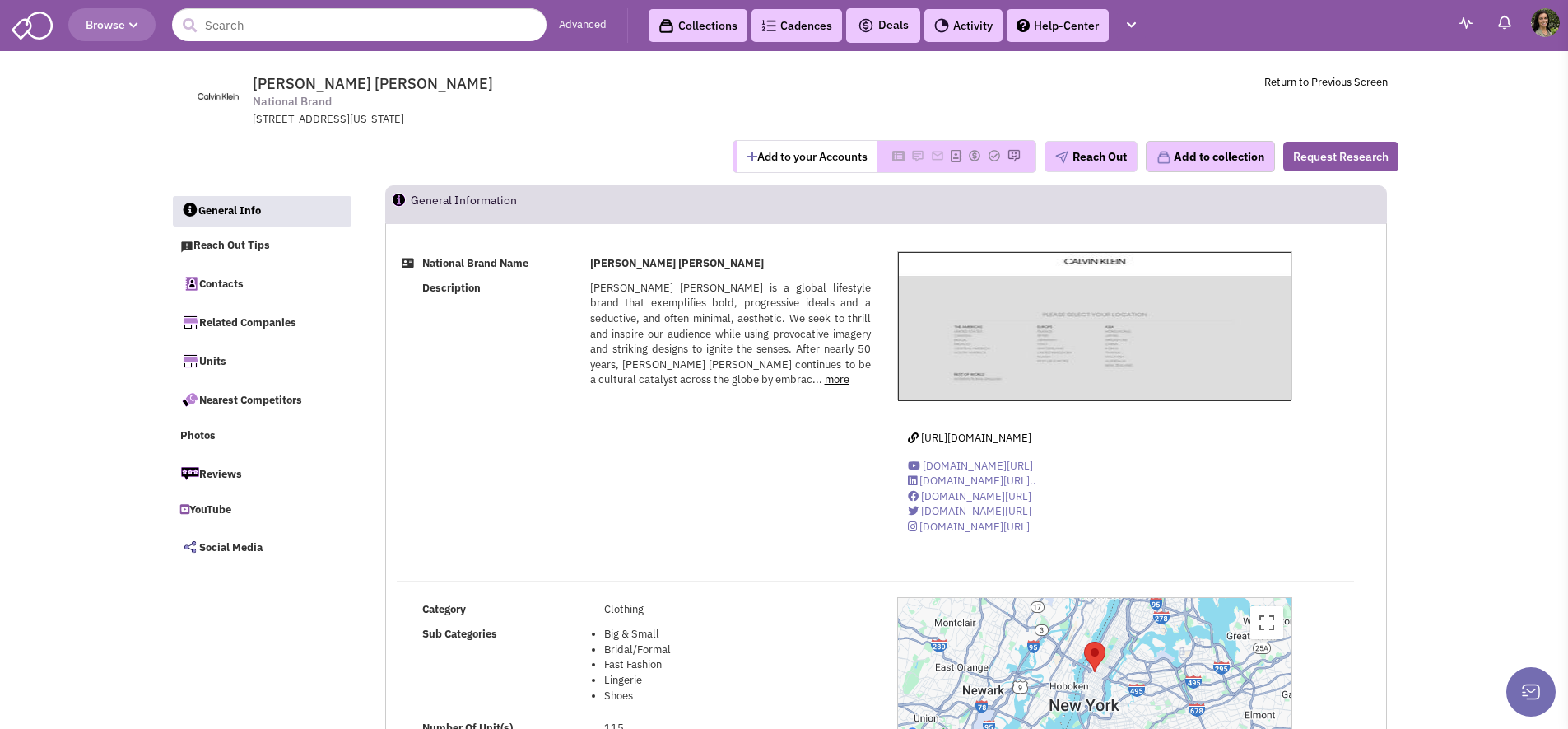
scroll to position [23752, 0]
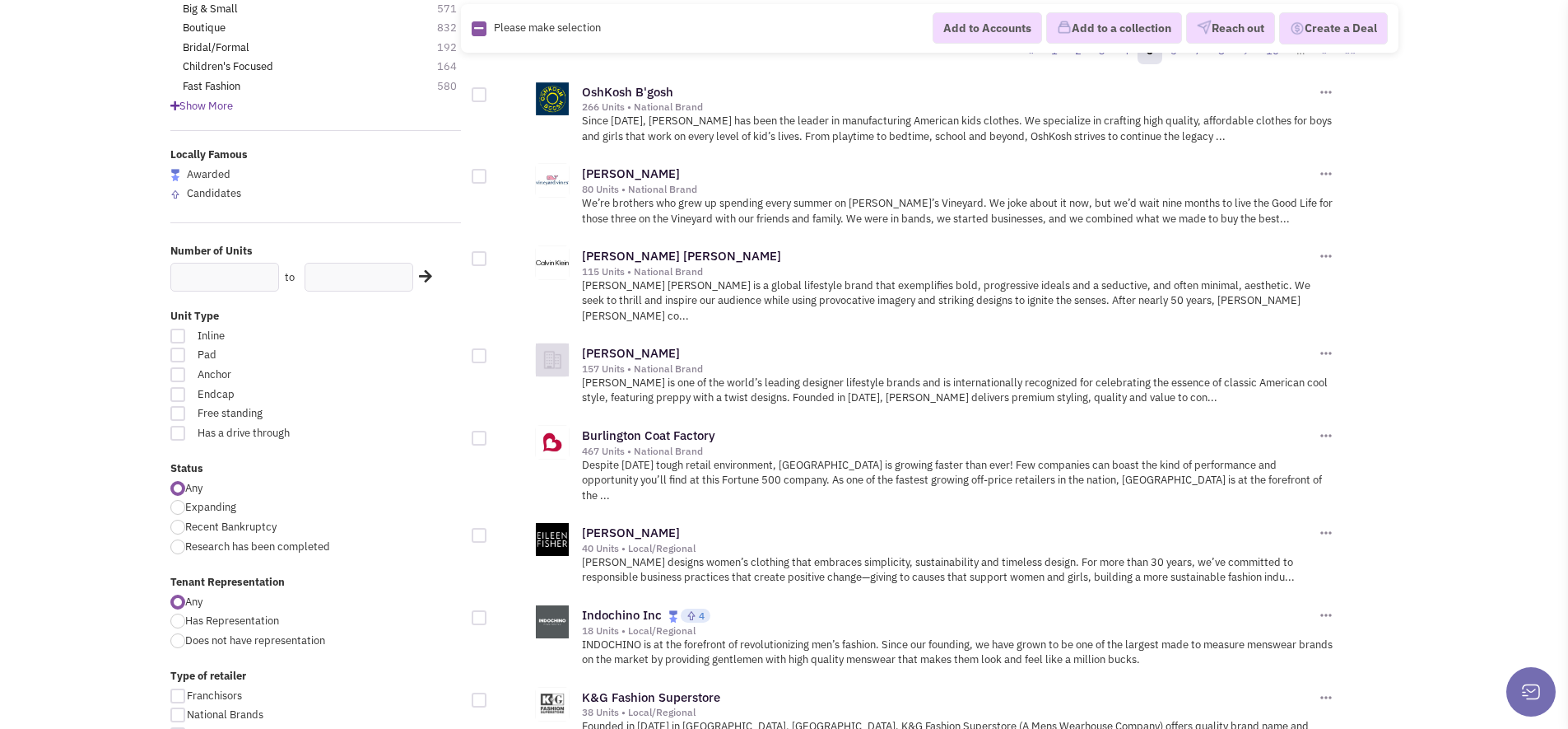
scroll to position [23752, 0]
click at [607, 345] on link "Tommy Hilfiger" at bounding box center [631, 353] width 98 height 16
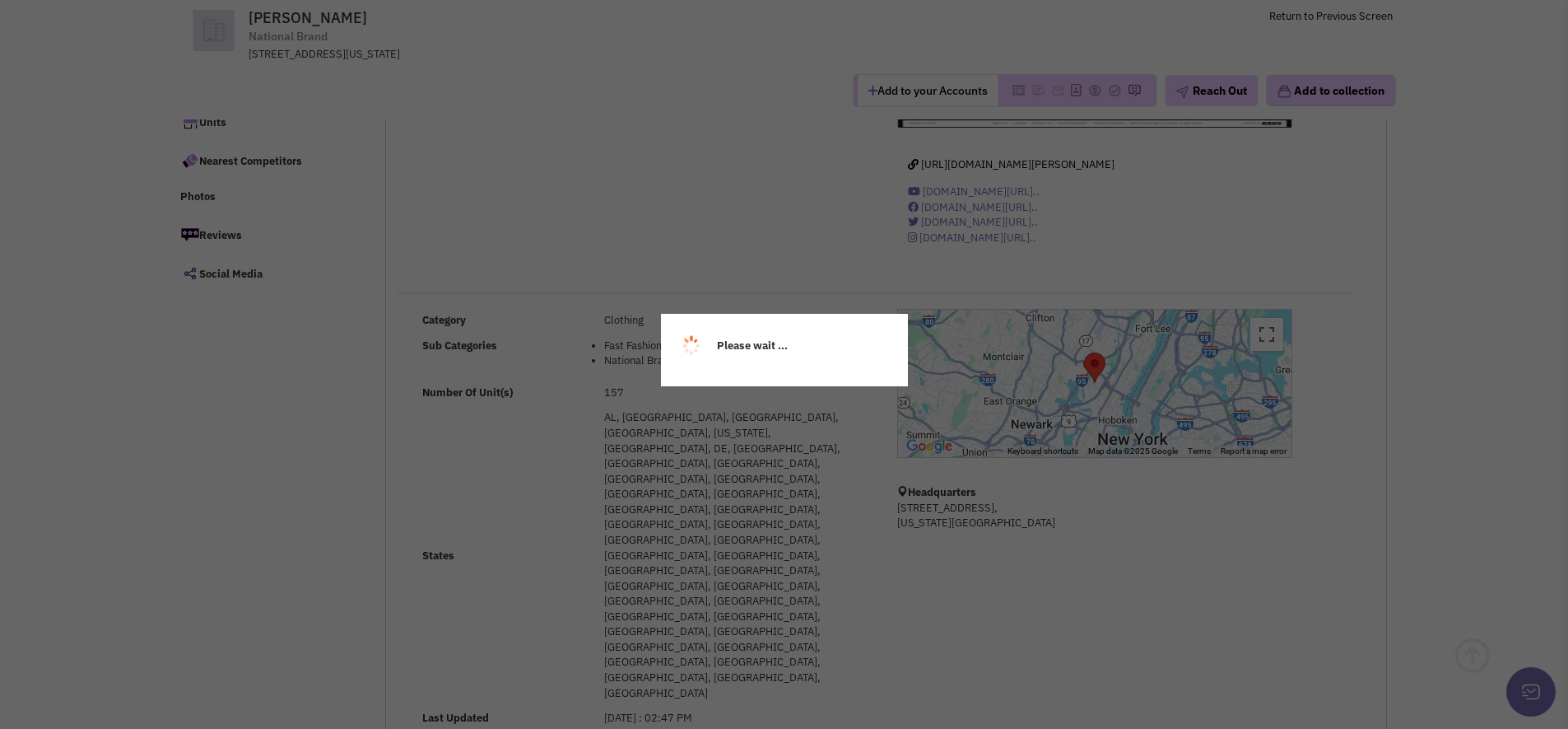
scroll to position [320, 0]
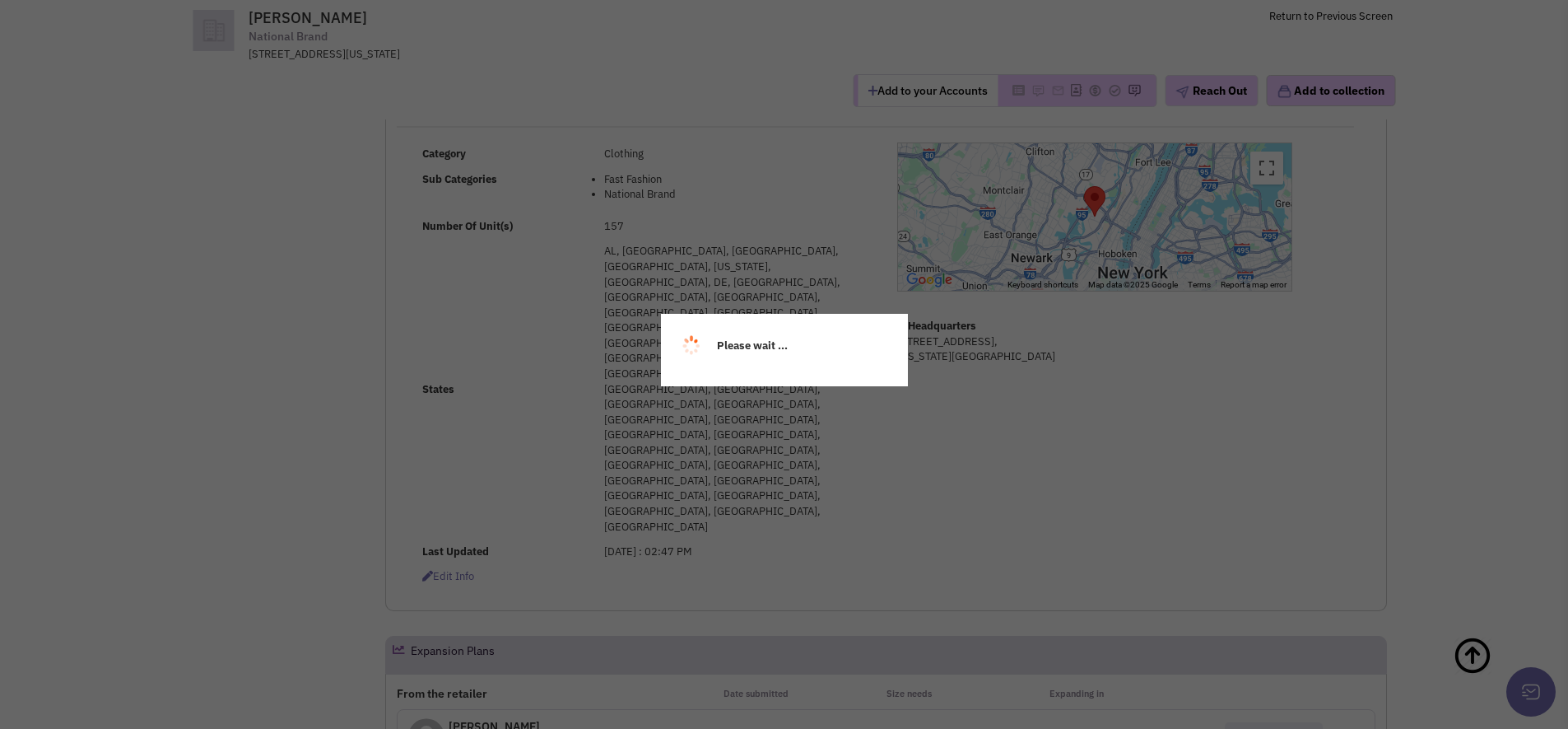
select select
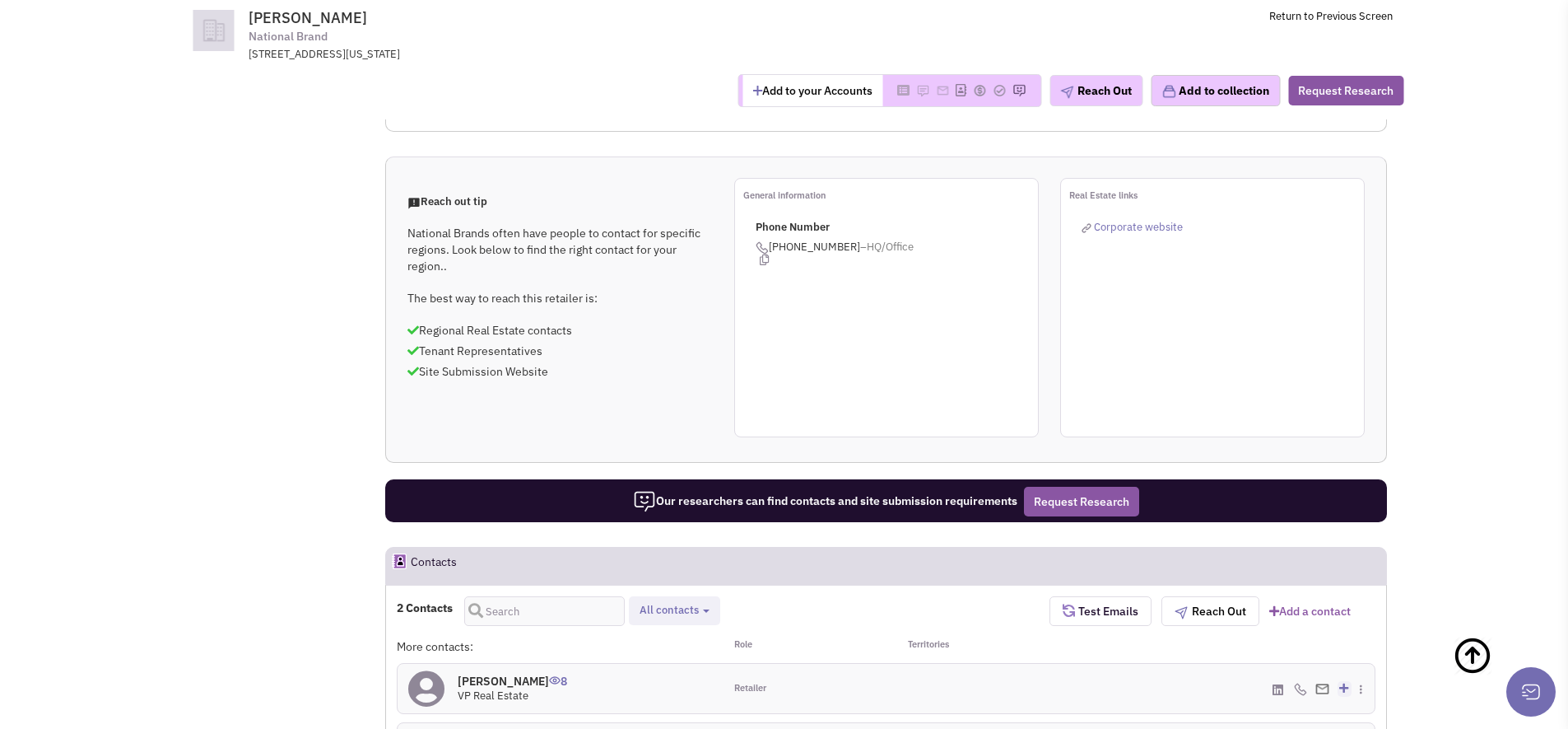
scroll to position [975, 0]
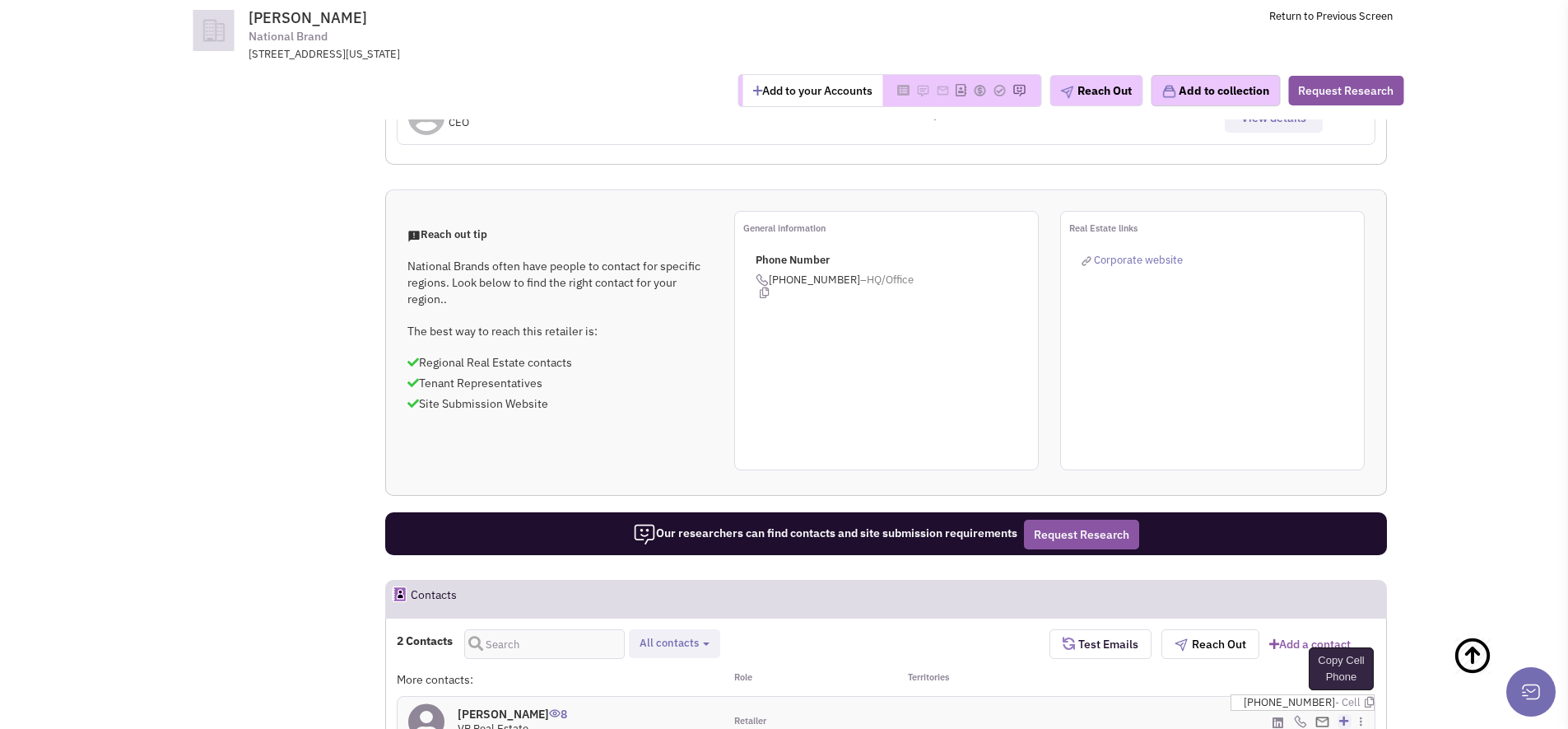
click at [1365, 697] on icon at bounding box center [1369, 701] width 9 height 11
click at [1362, 692] on icon at bounding box center [1364, 697] width 9 height 11
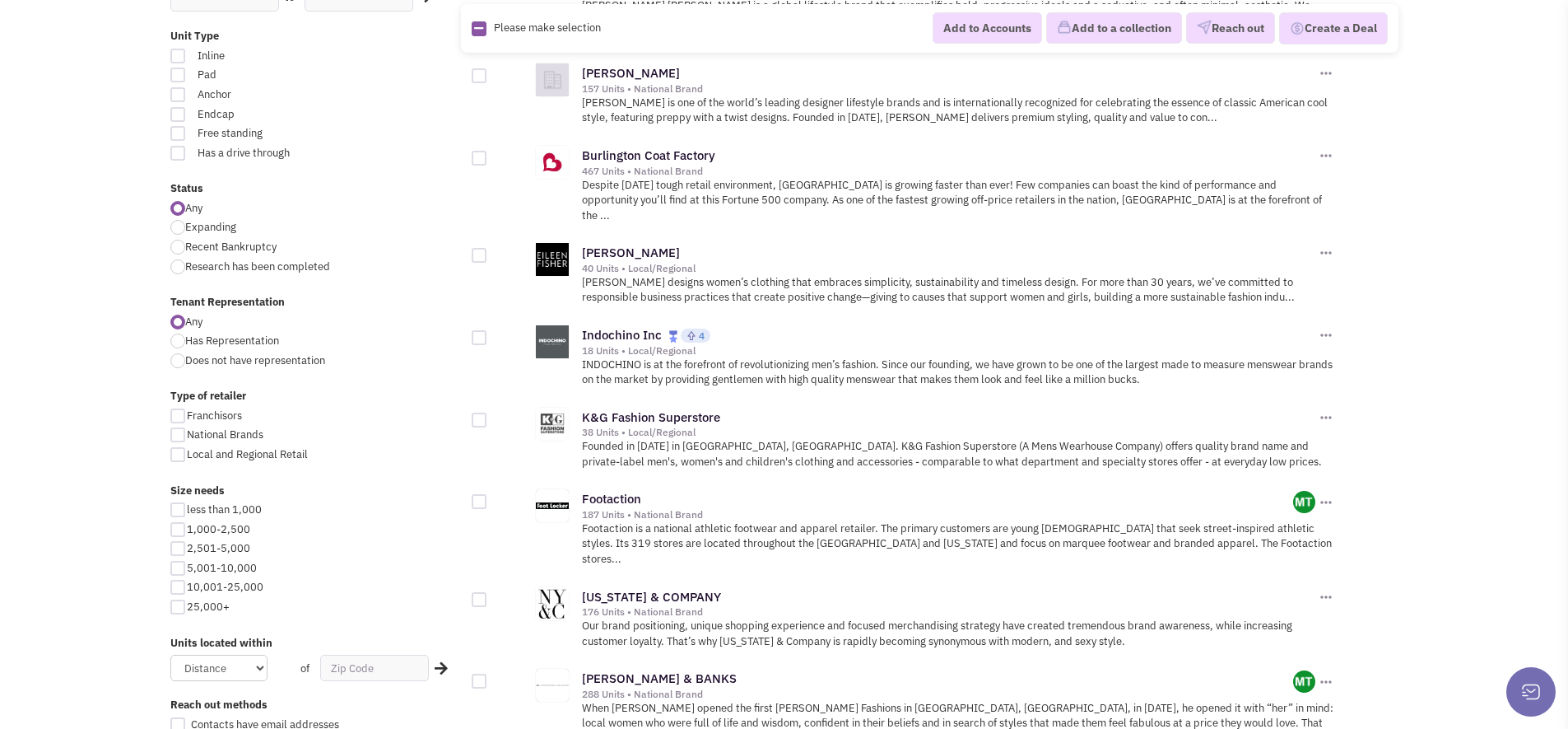
scroll to position [470, 0]
click at [626, 490] on link "Footaction" at bounding box center [612, 498] width 59 height 16
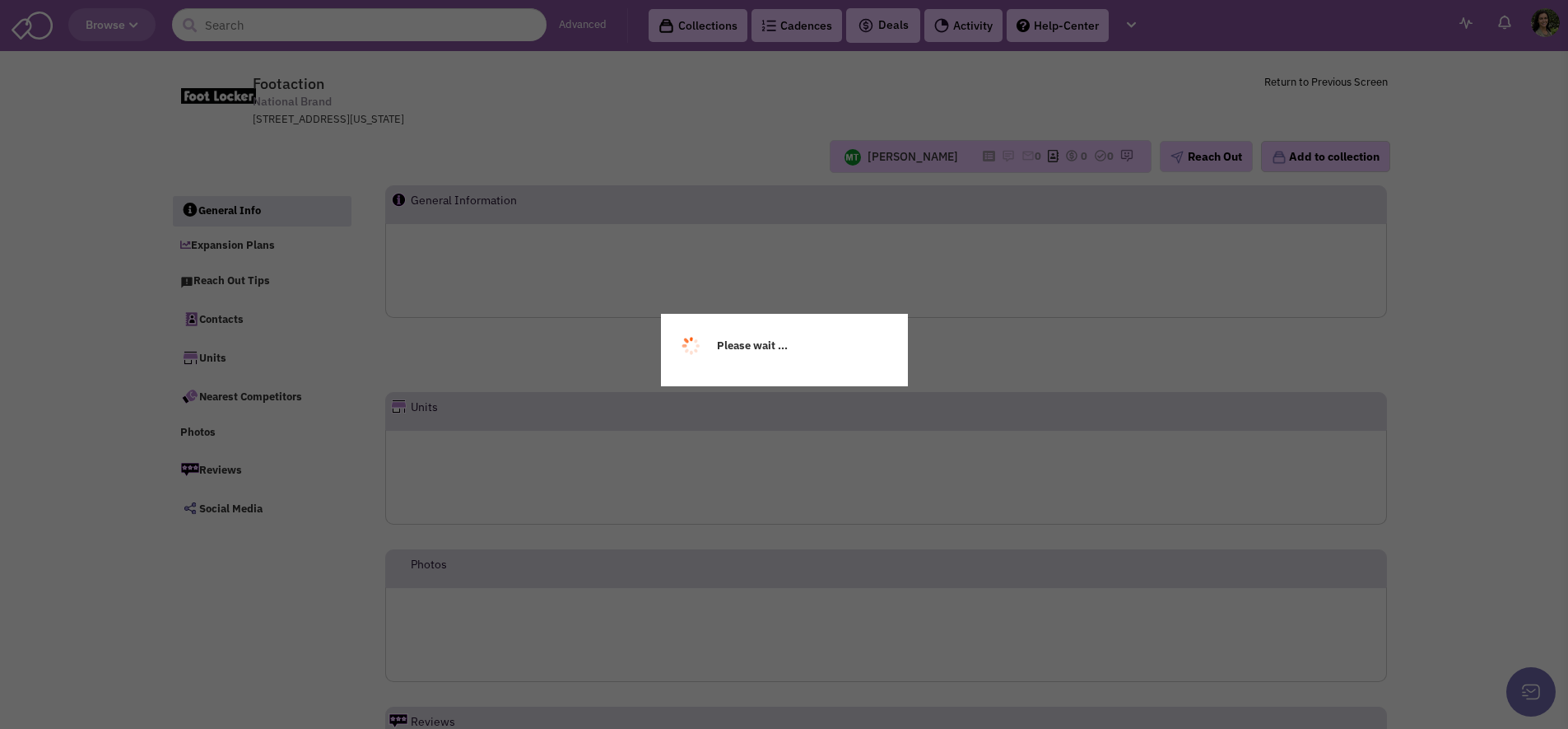
scroll to position [23752, 0]
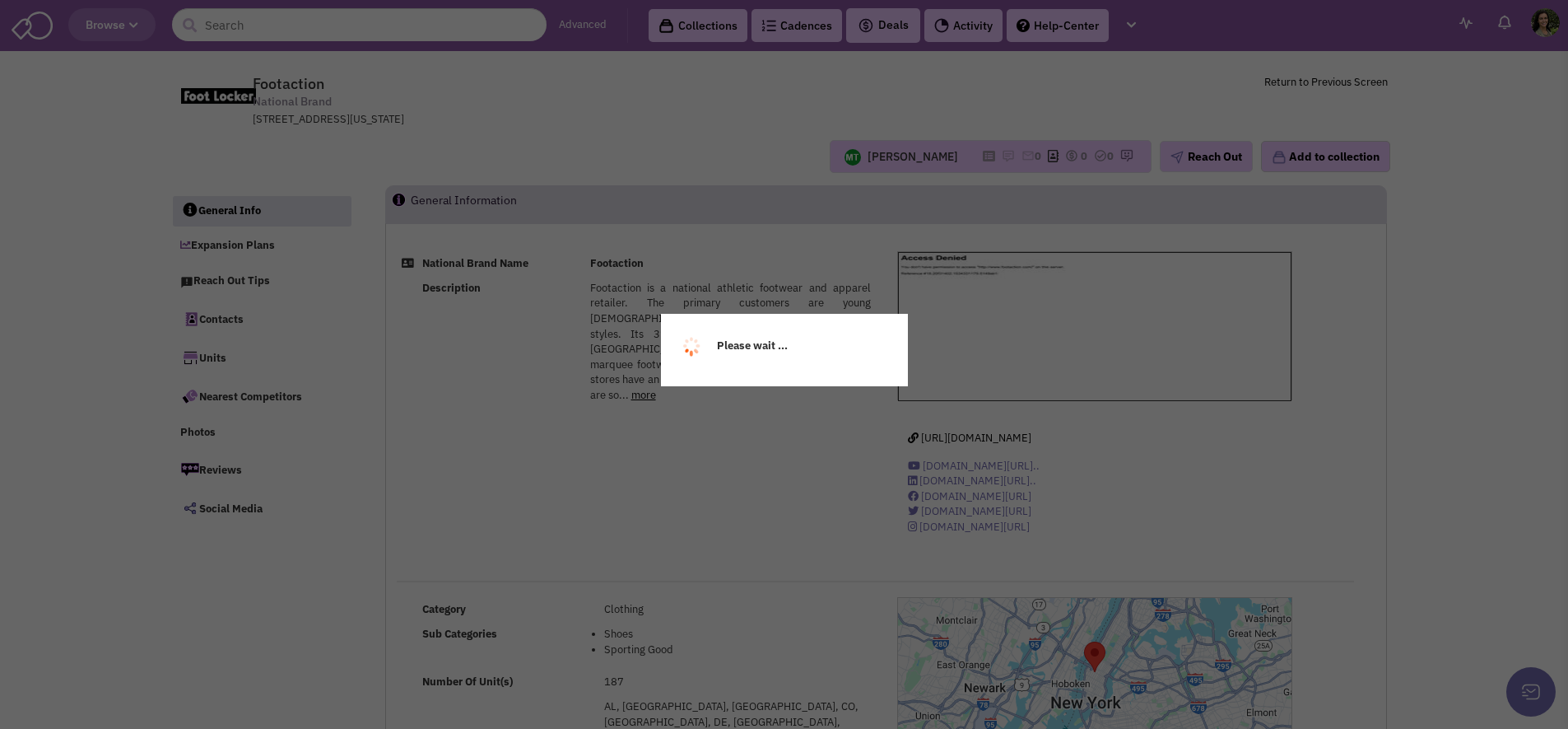
select select
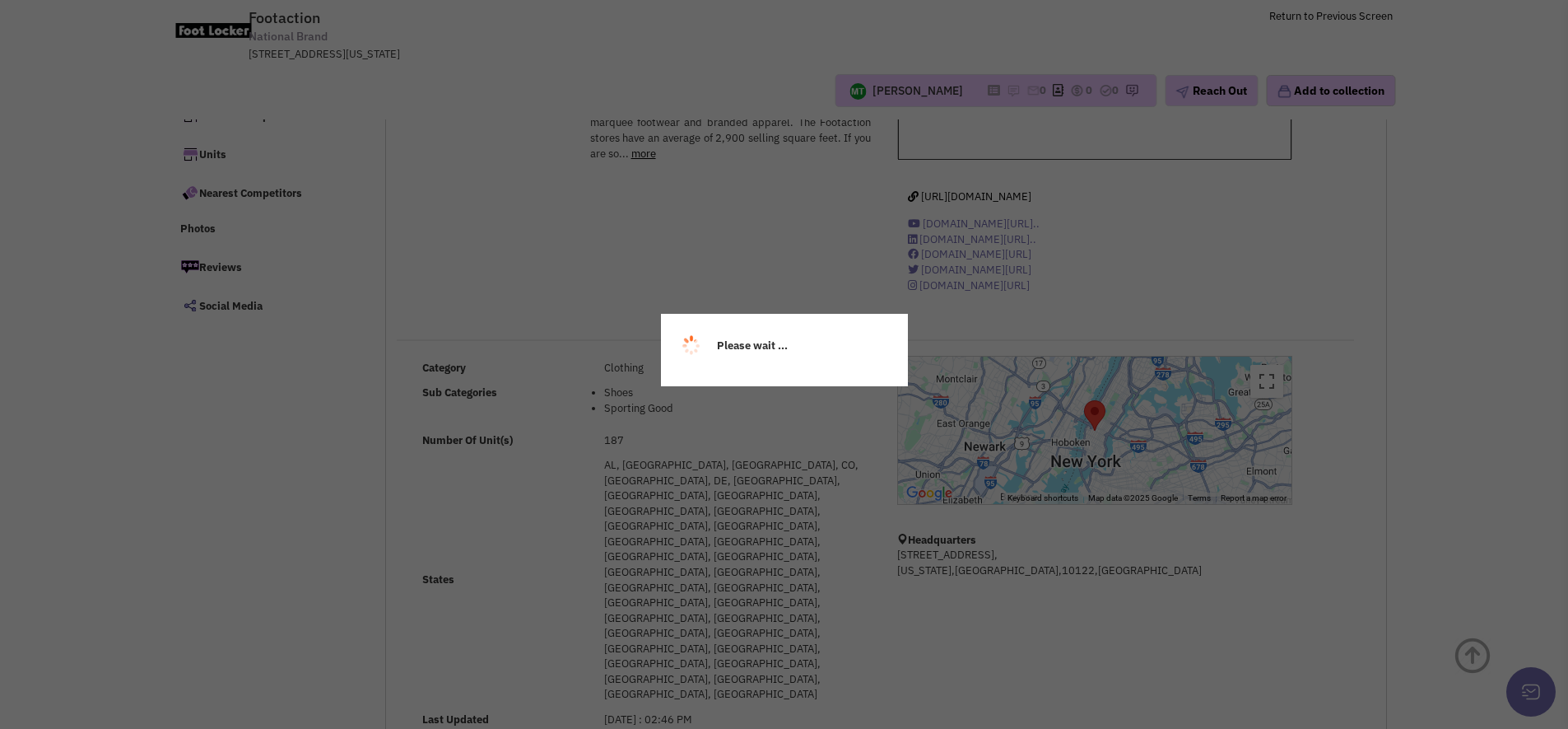
select select
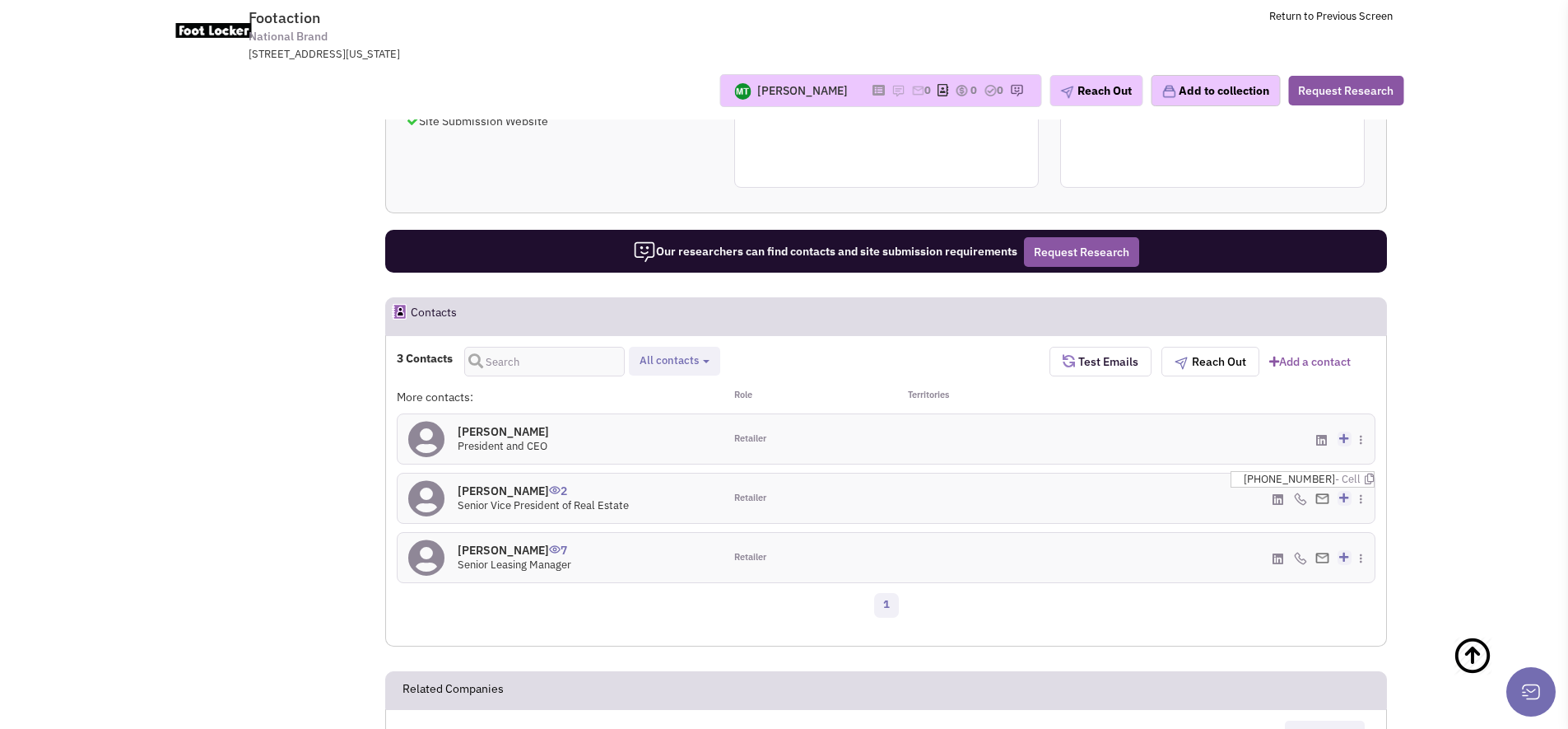
scroll to position [1194, 0]
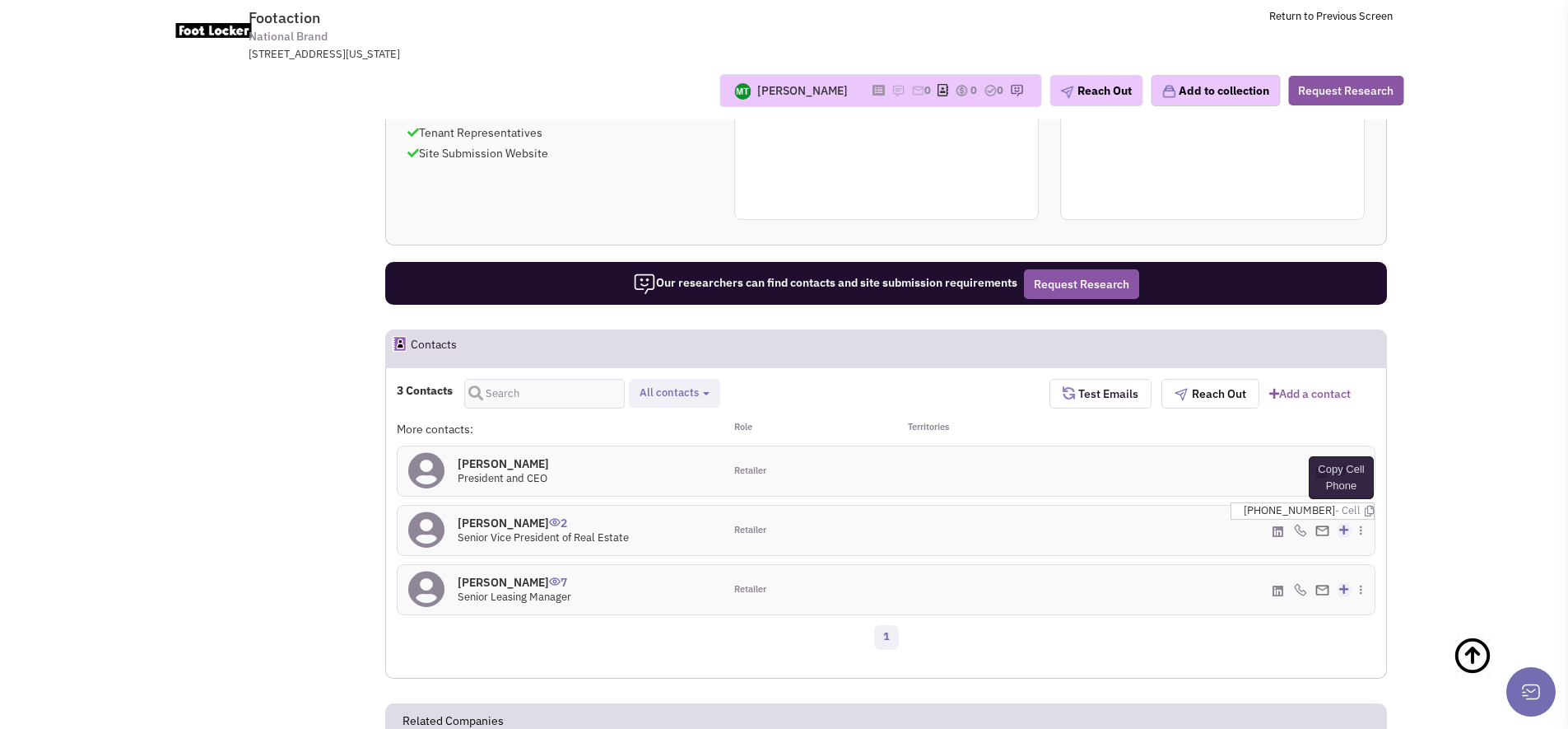
click at [1365, 506] on icon at bounding box center [1369, 511] width 9 height 11
click at [1365, 501] on icon at bounding box center [1364, 506] width 9 height 11
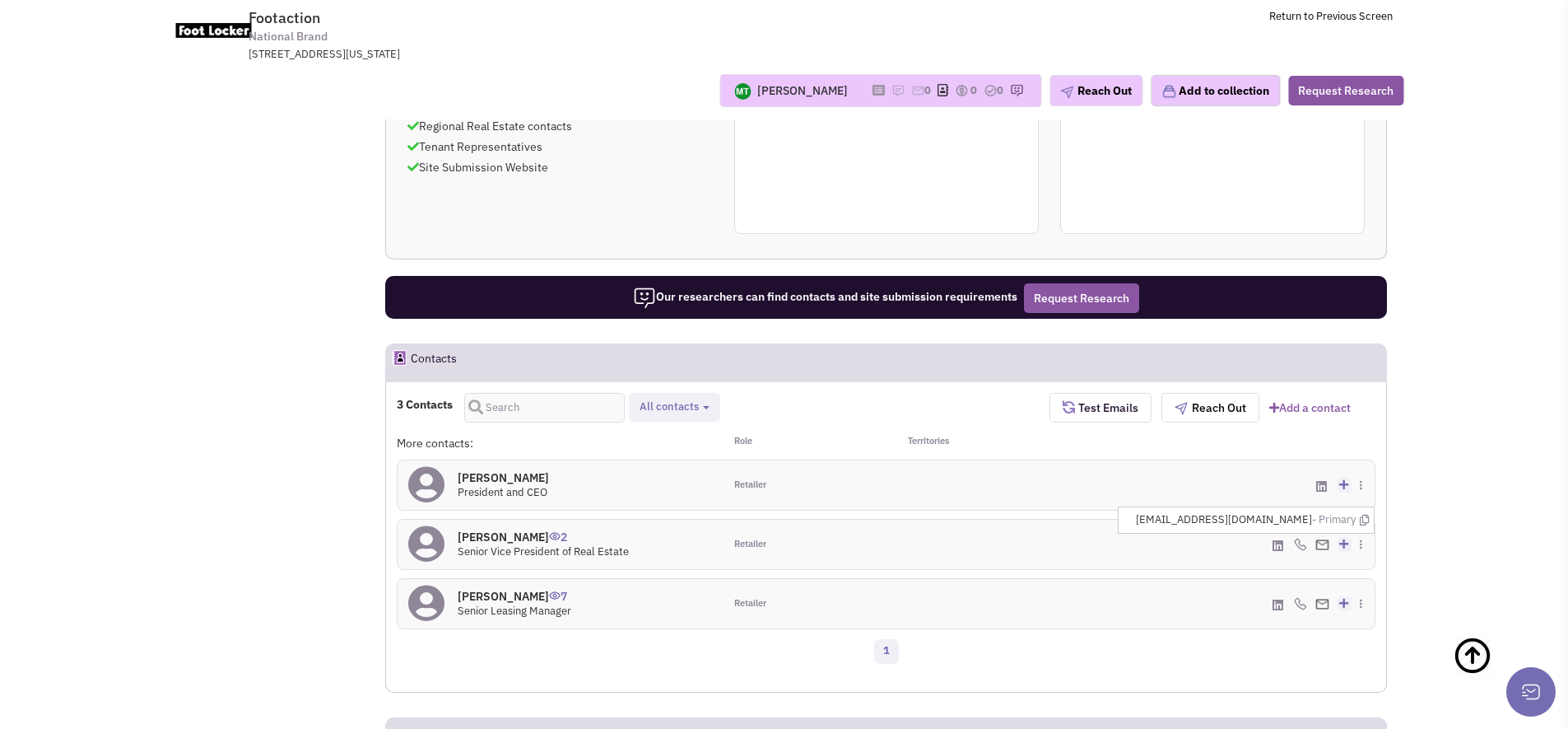
scroll to position [1166, 0]
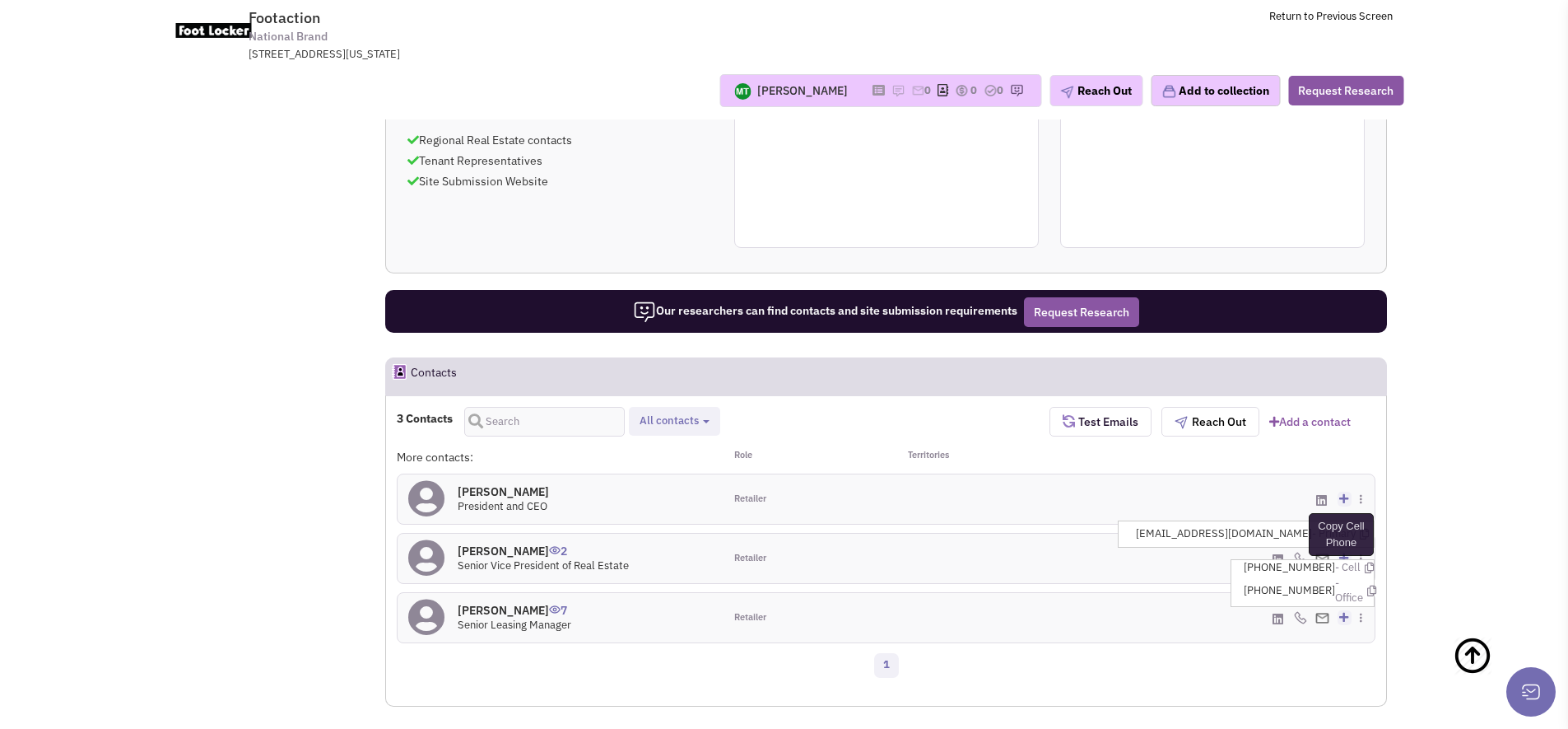
click at [1365, 562] on icon at bounding box center [1369, 567] width 9 height 11
click at [1359, 586] on span "maggie.cox@footlocker.com - Primary" at bounding box center [1168, 593] width 400 height 16
click at [1361, 588] on icon at bounding box center [1364, 592] width 9 height 11
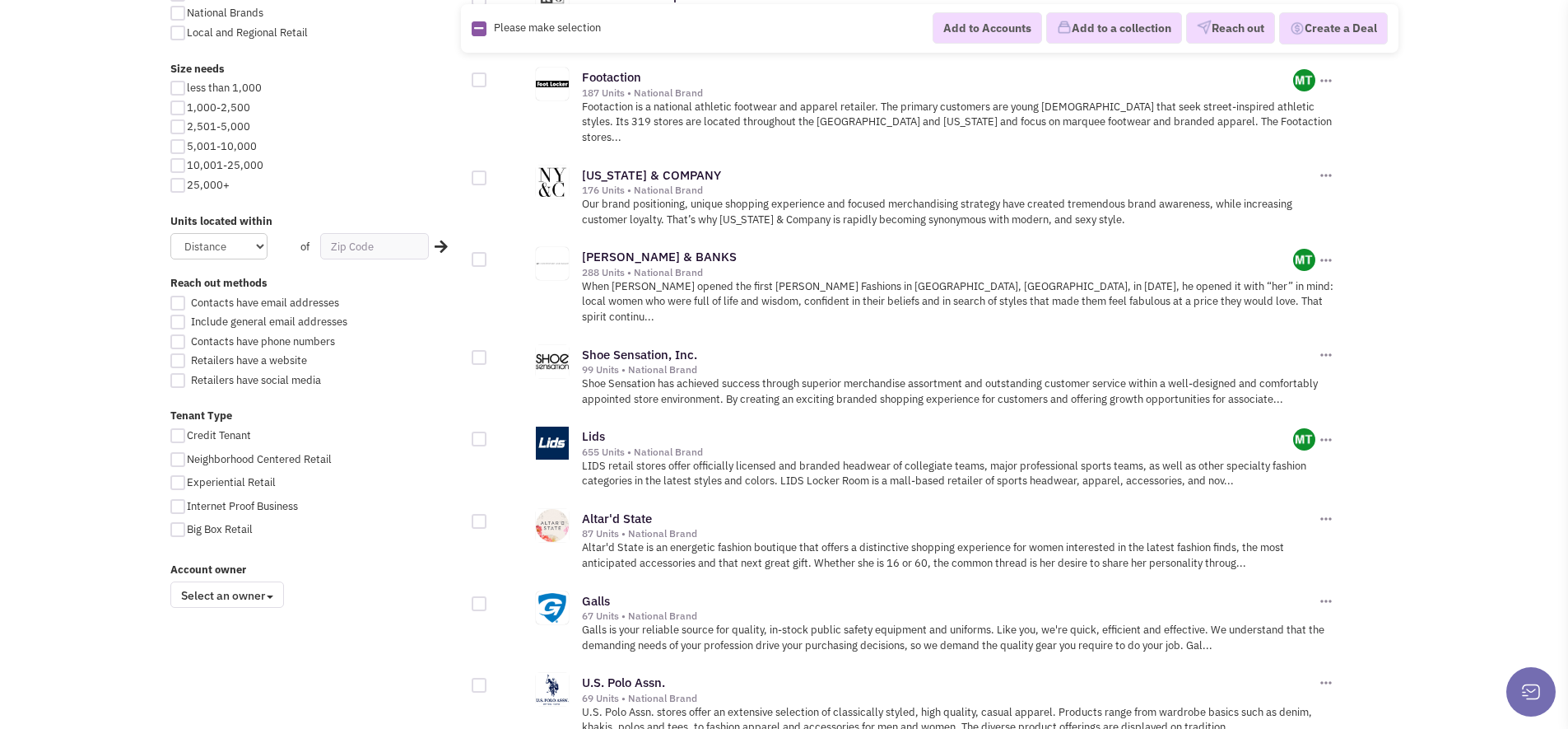
scroll to position [880, 0]
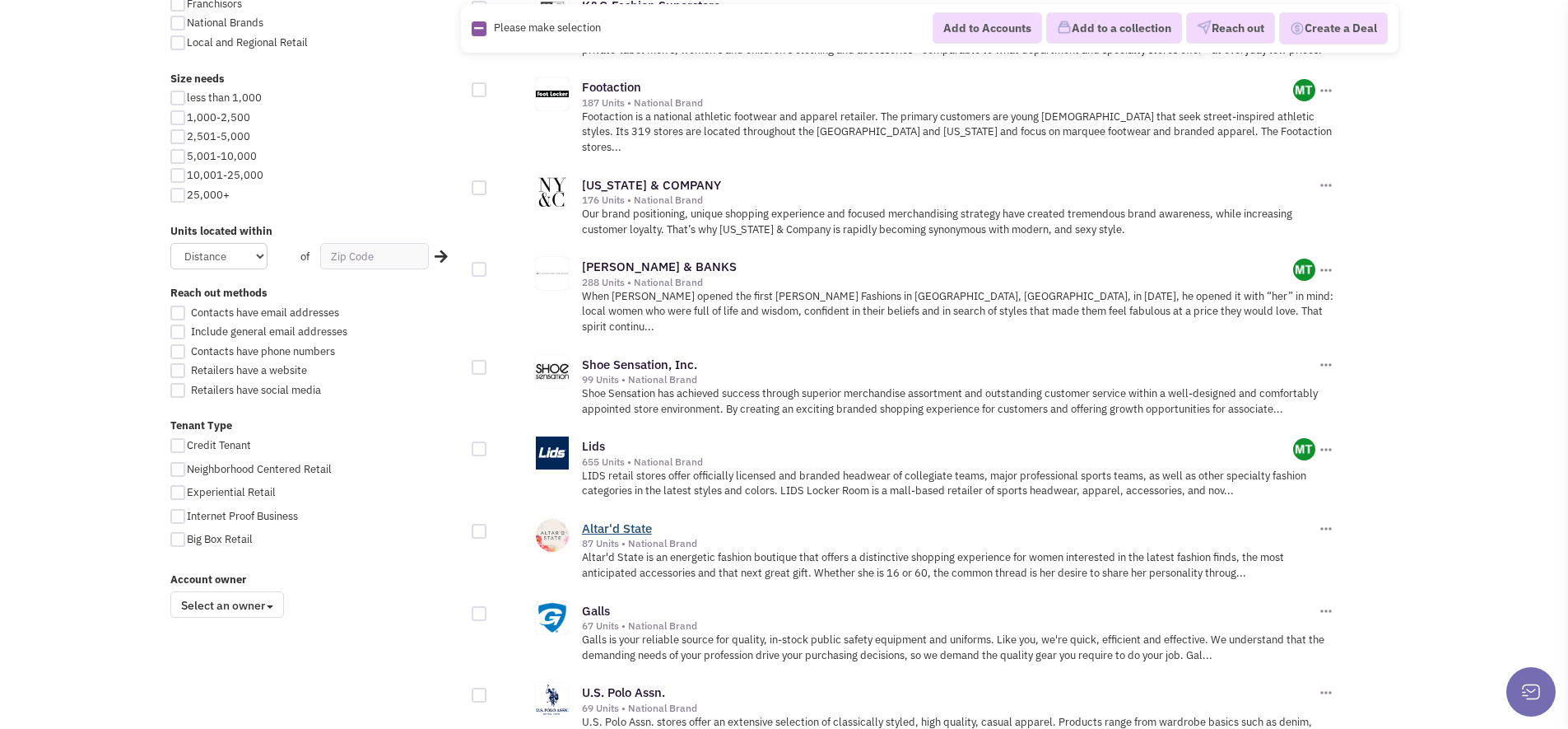
click at [620, 521] on link "Altar'd State" at bounding box center [617, 529] width 70 height 16
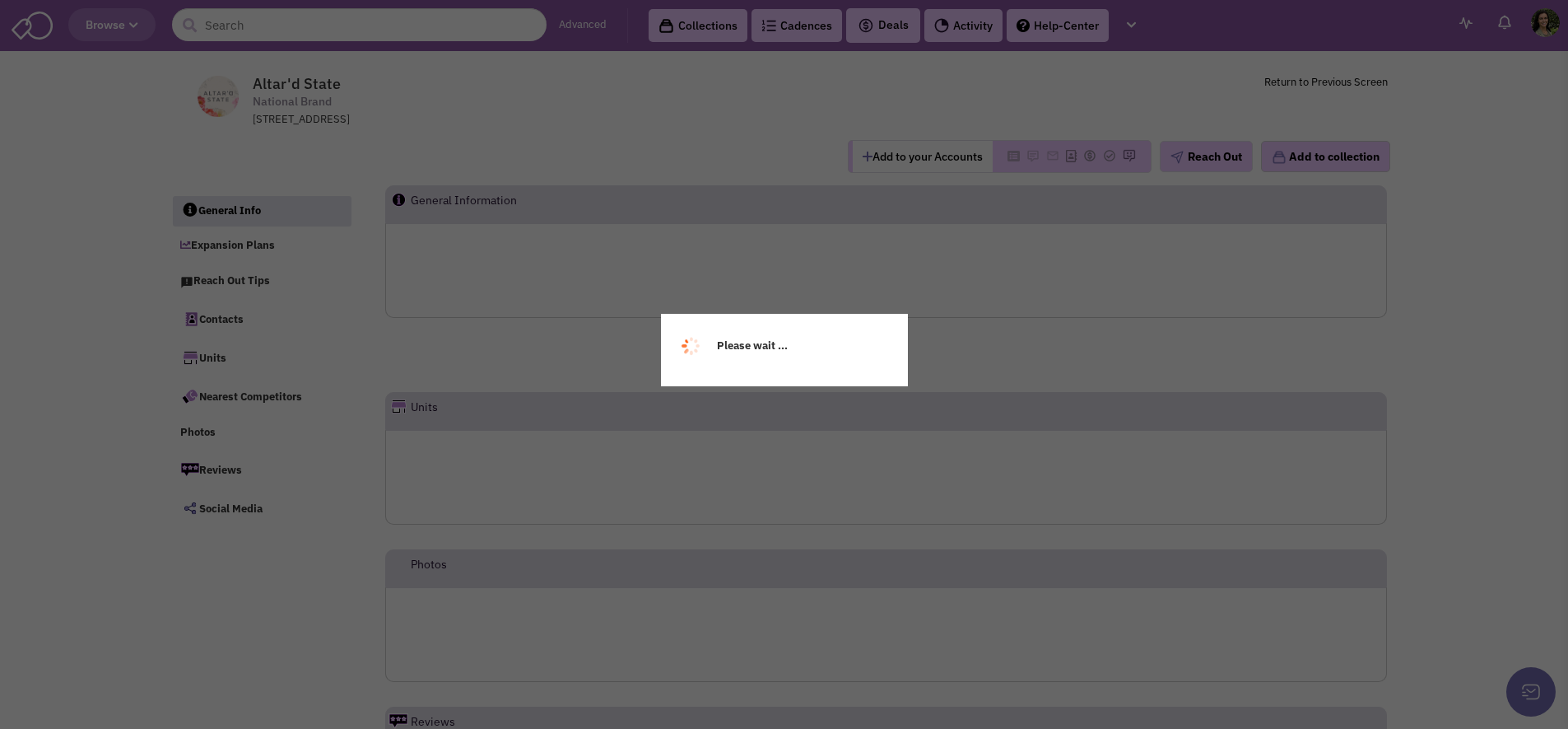
scroll to position [23752, 0]
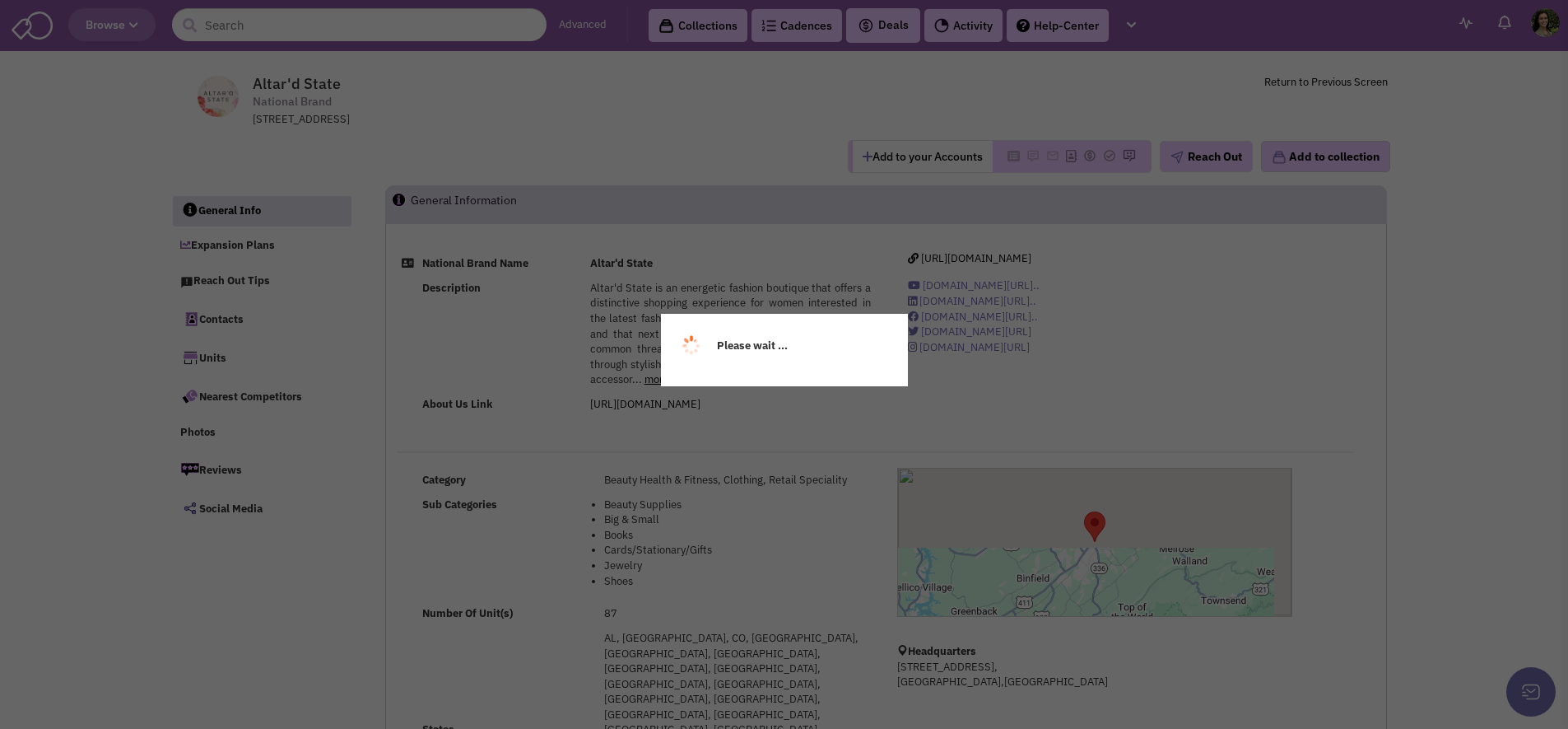
select select
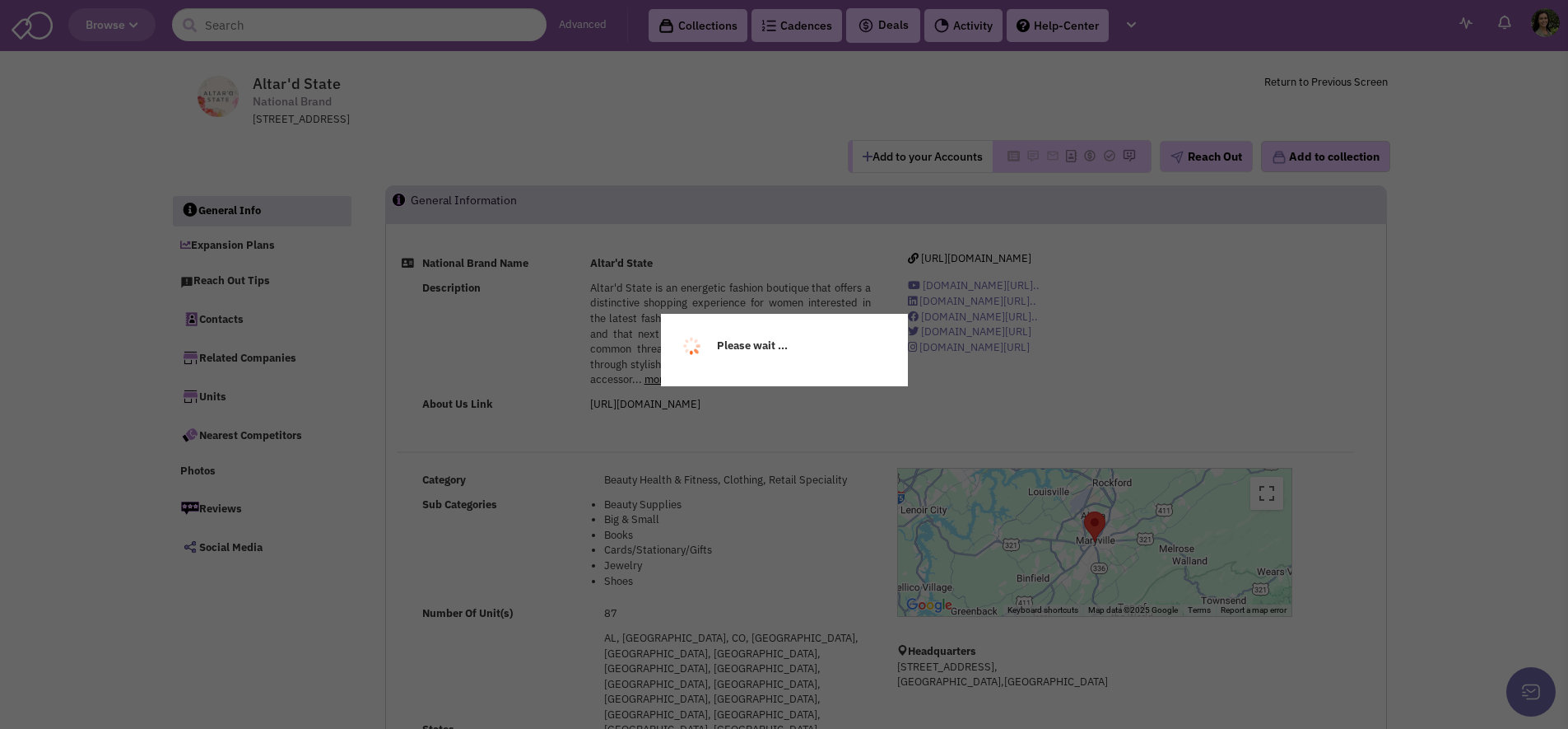
select select
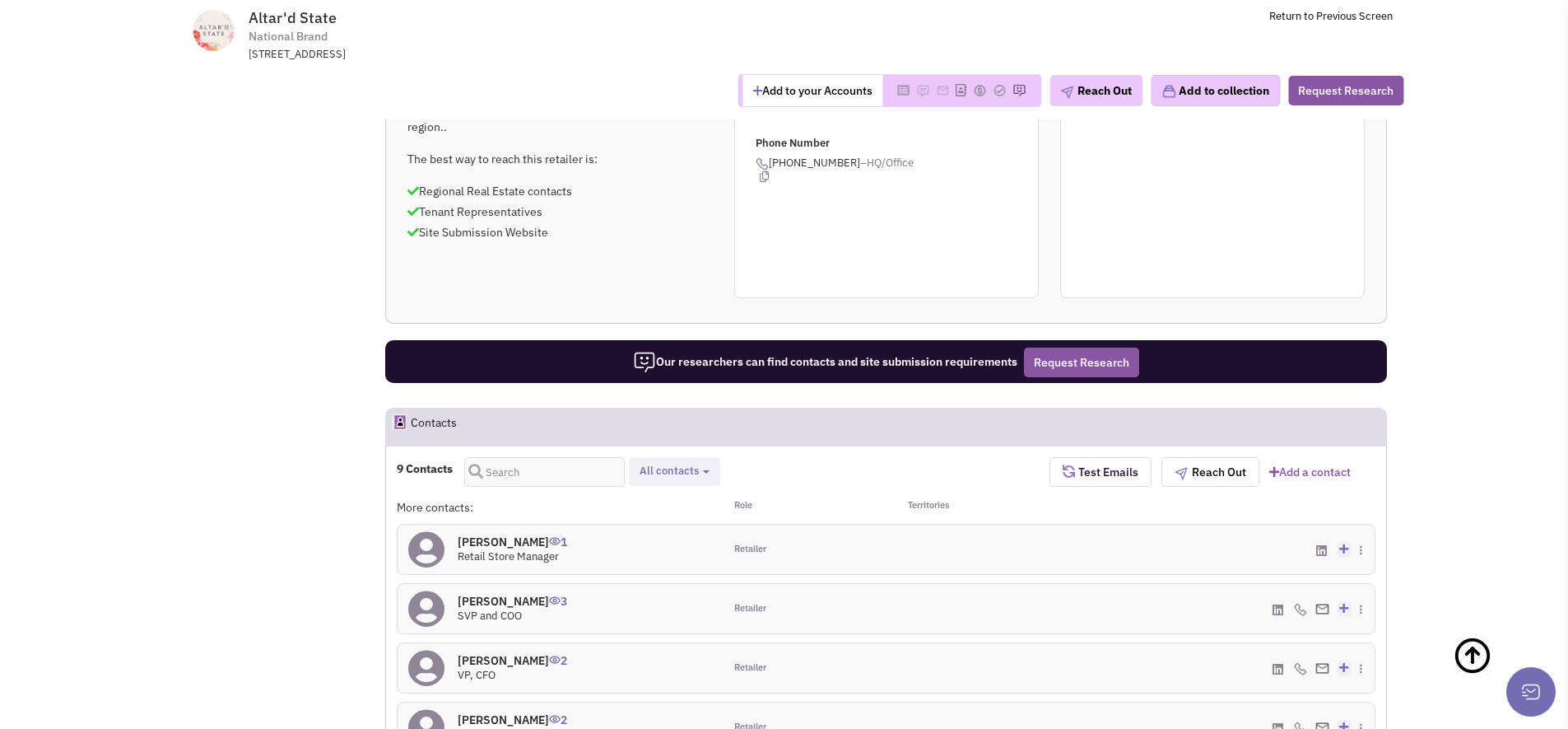
scroll to position [1306, 0]
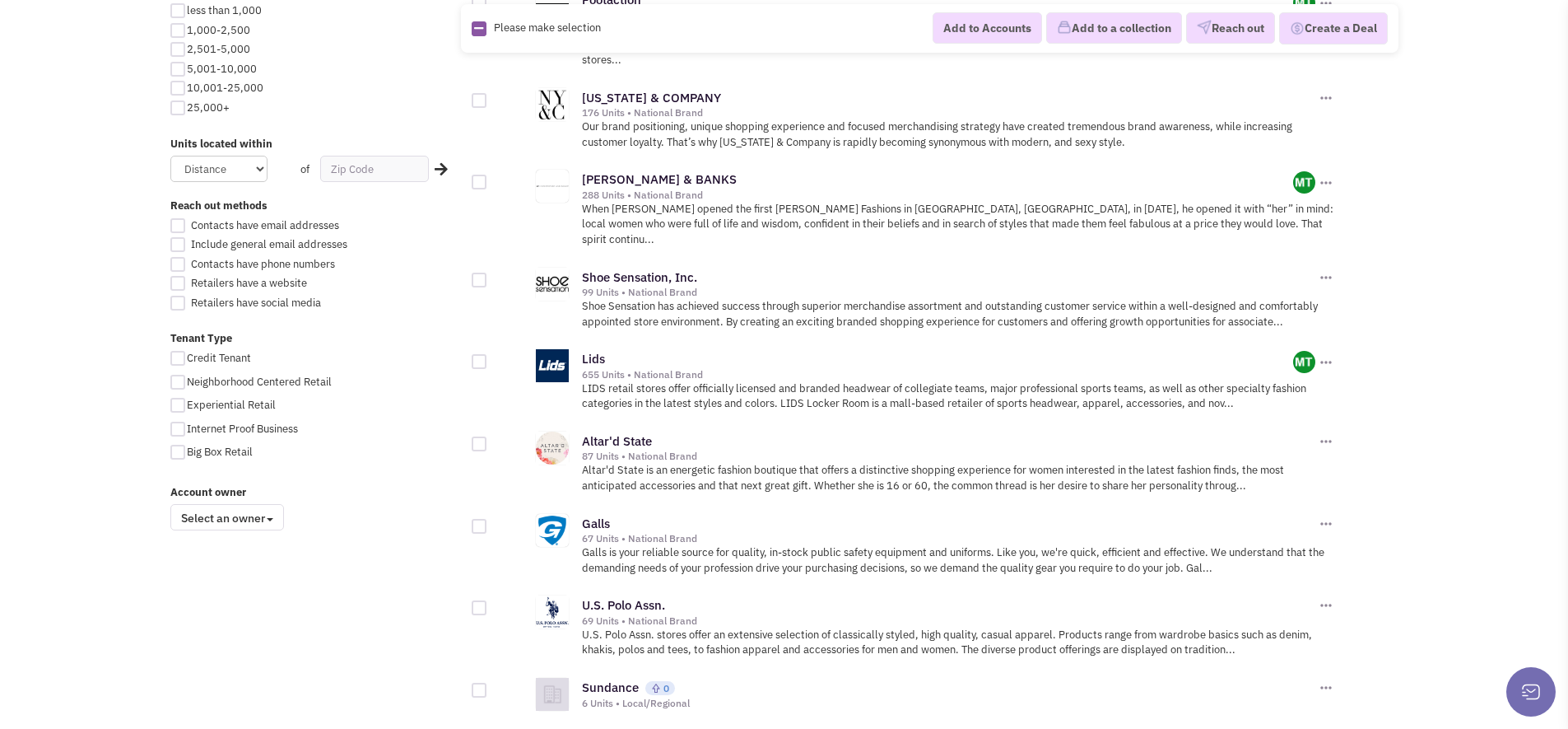
scroll to position [984, 0]
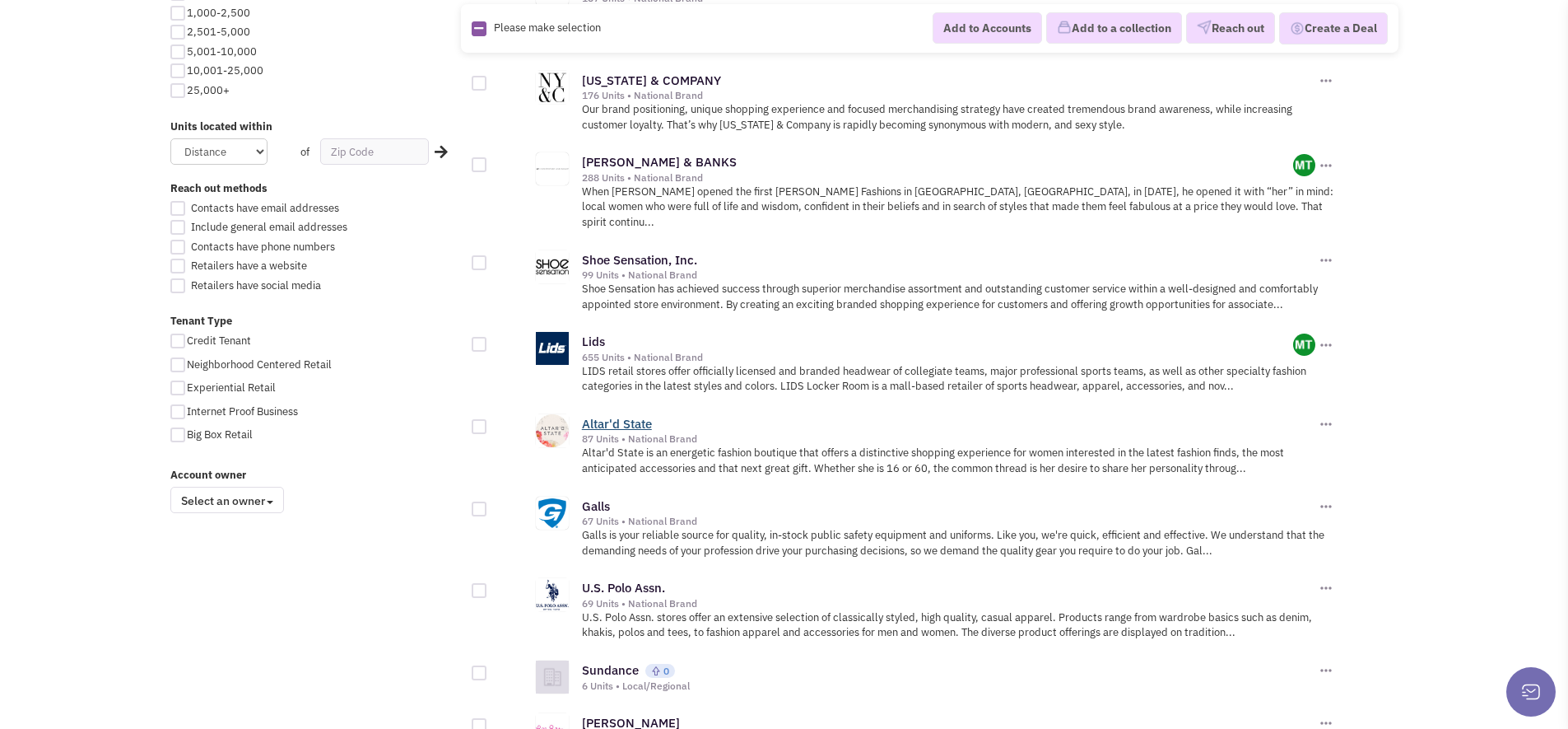
click at [630, 416] on link "Altar'd State" at bounding box center [617, 423] width 70 height 16
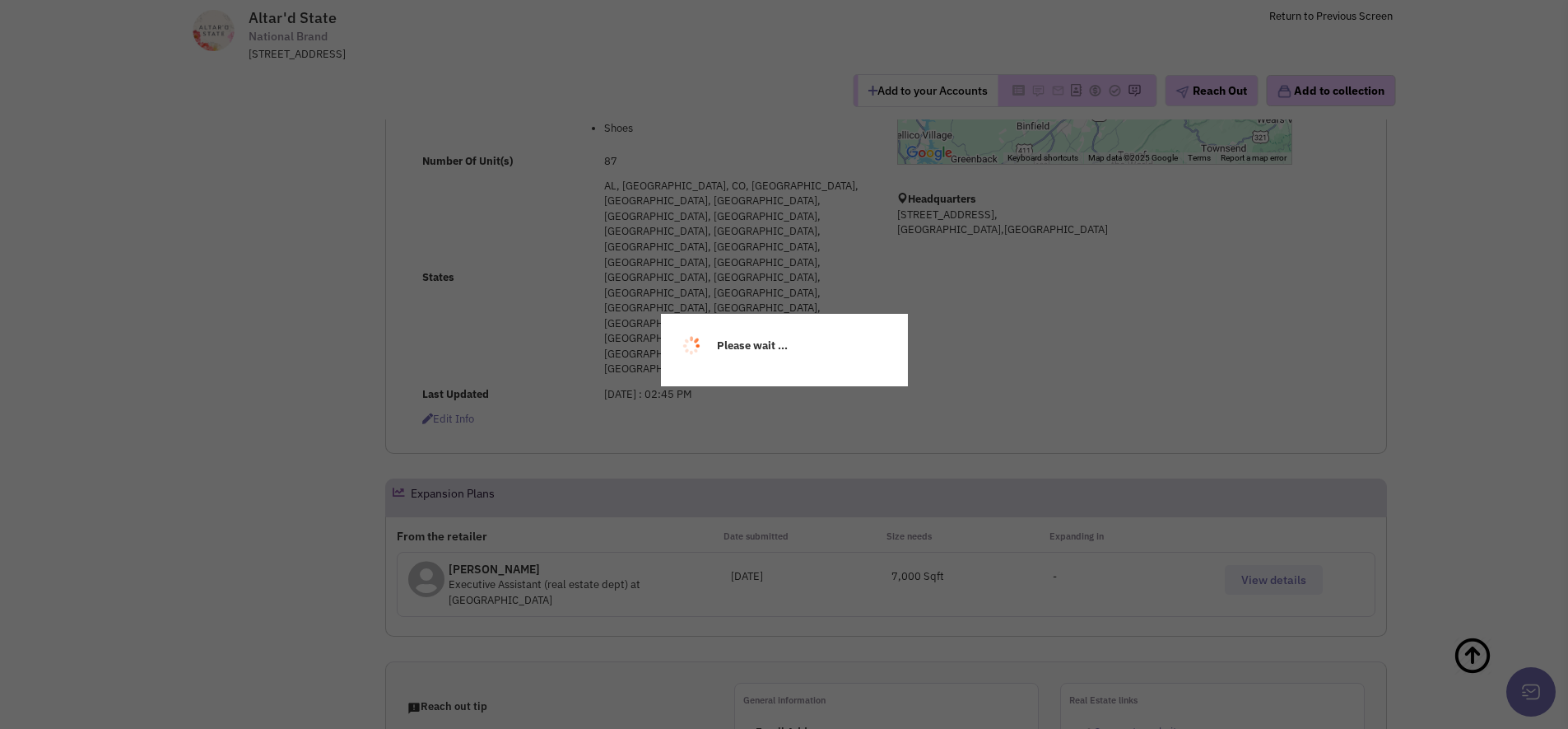
scroll to position [515, 0]
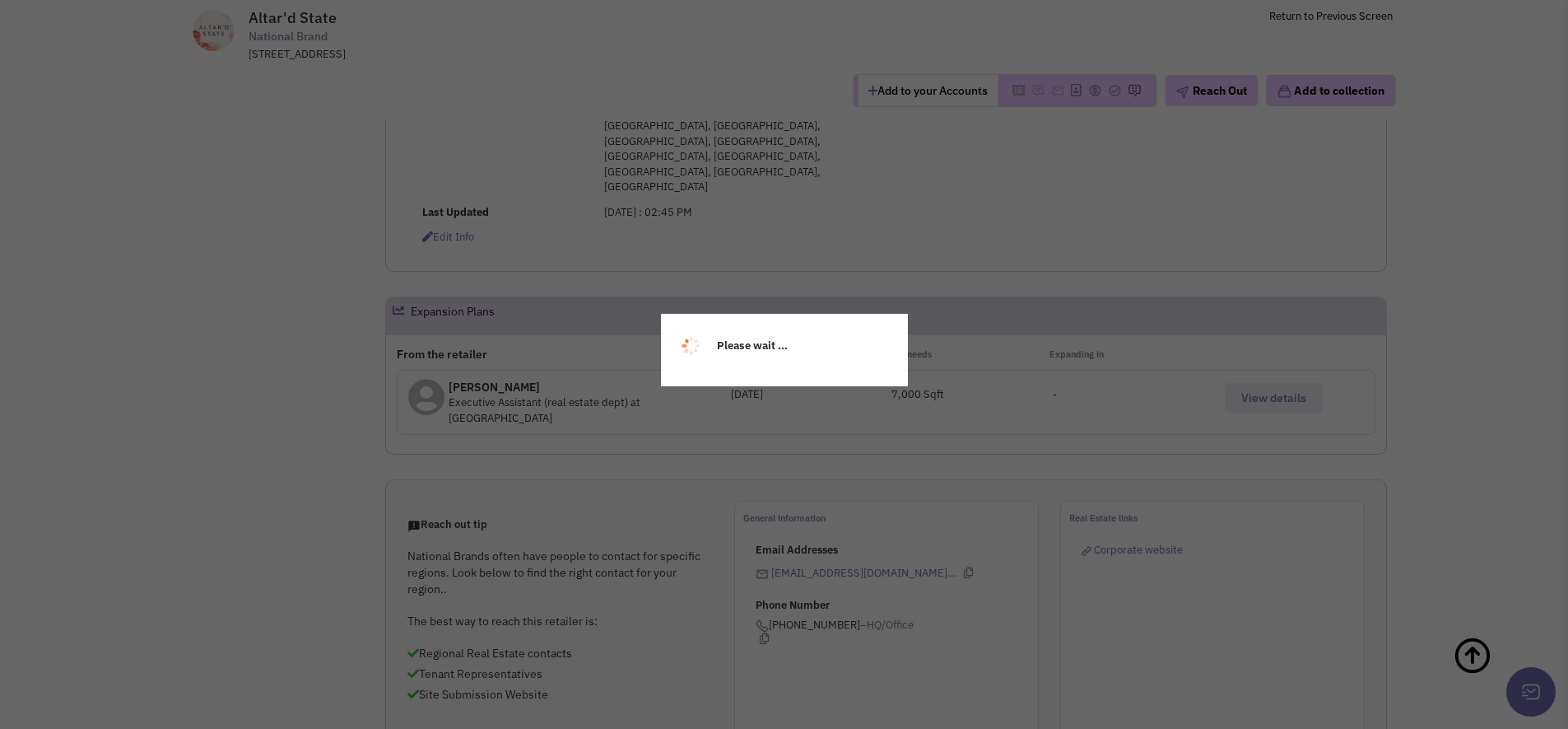
select select
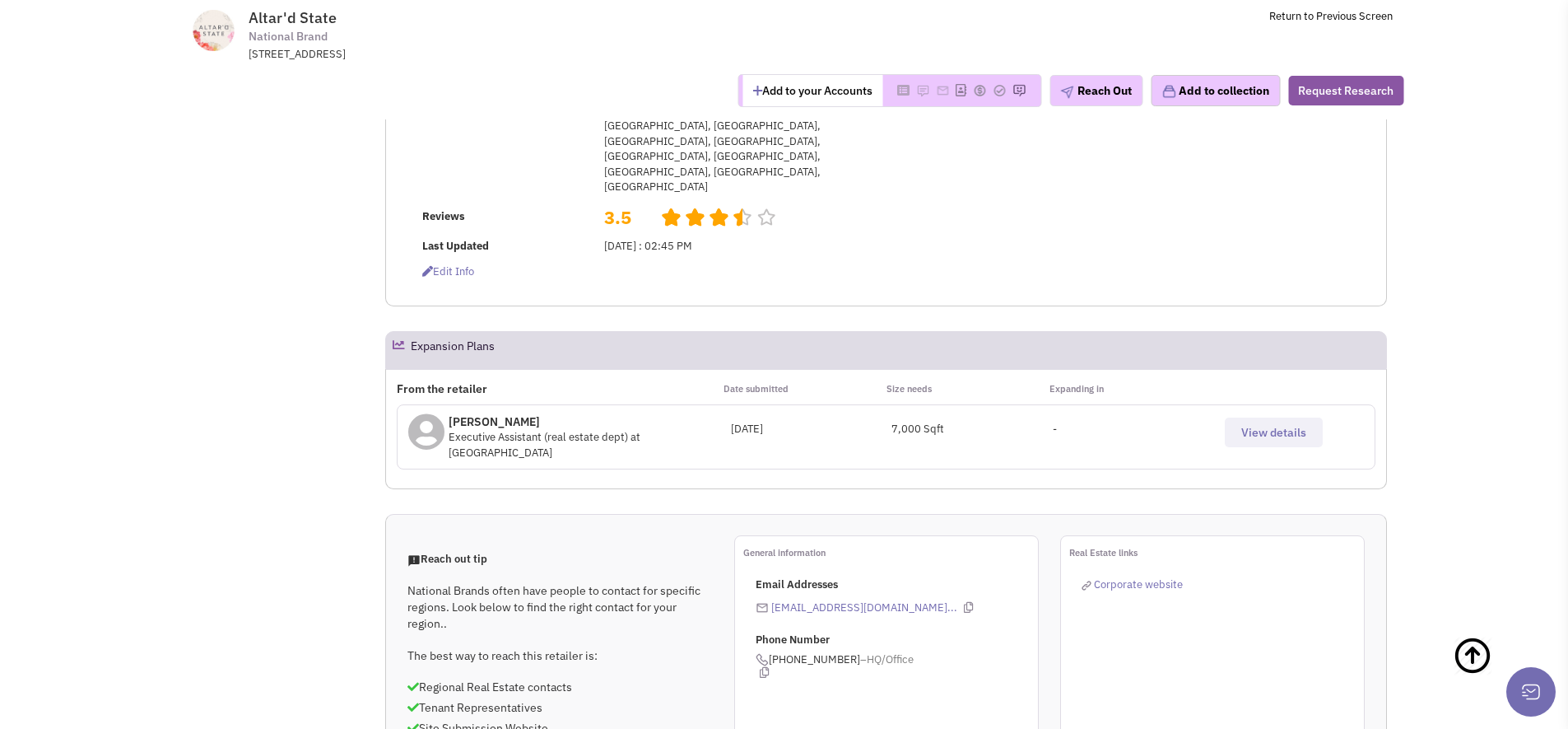
select select
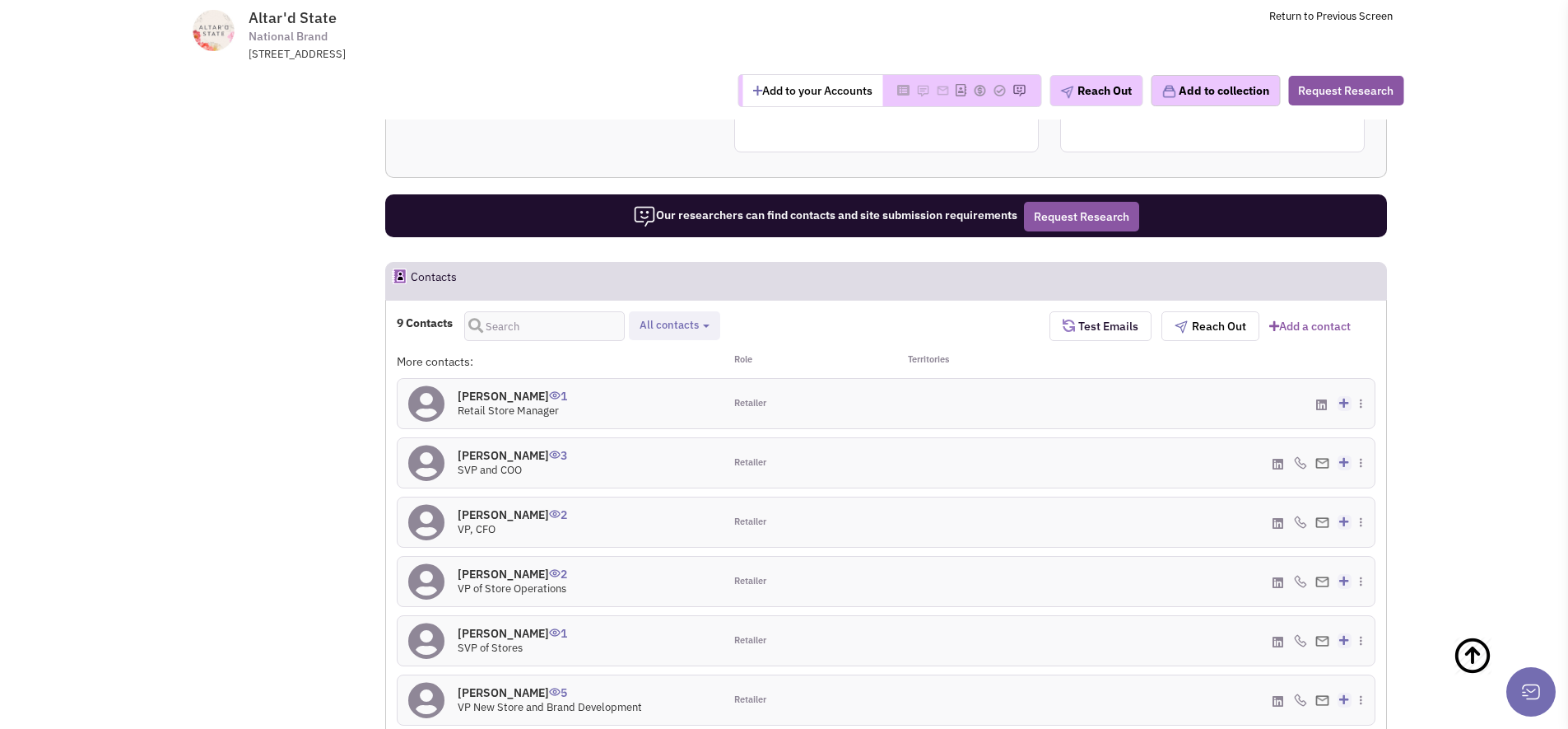
scroll to position [1107, 0]
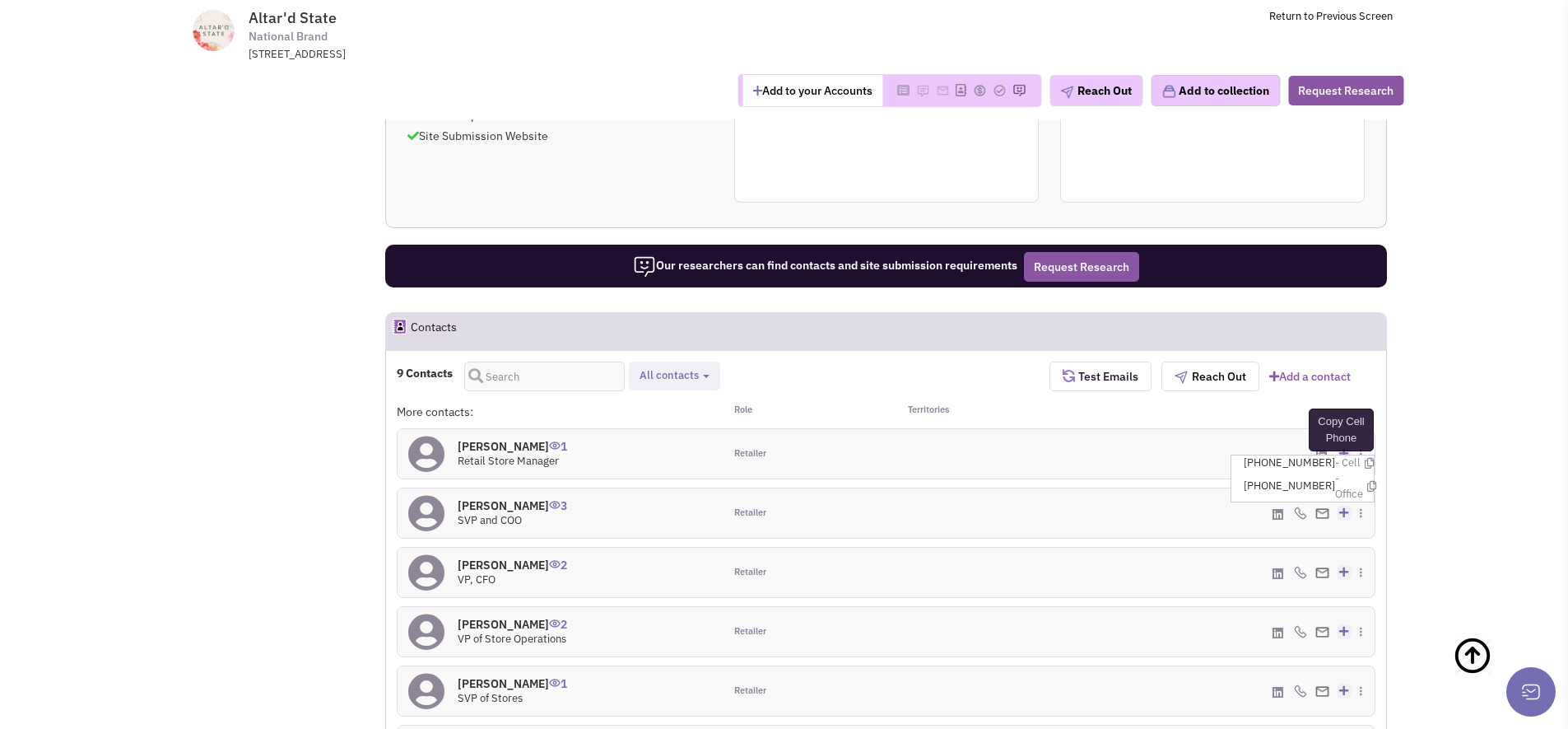
click at [1365, 458] on icon at bounding box center [1369, 463] width 9 height 11
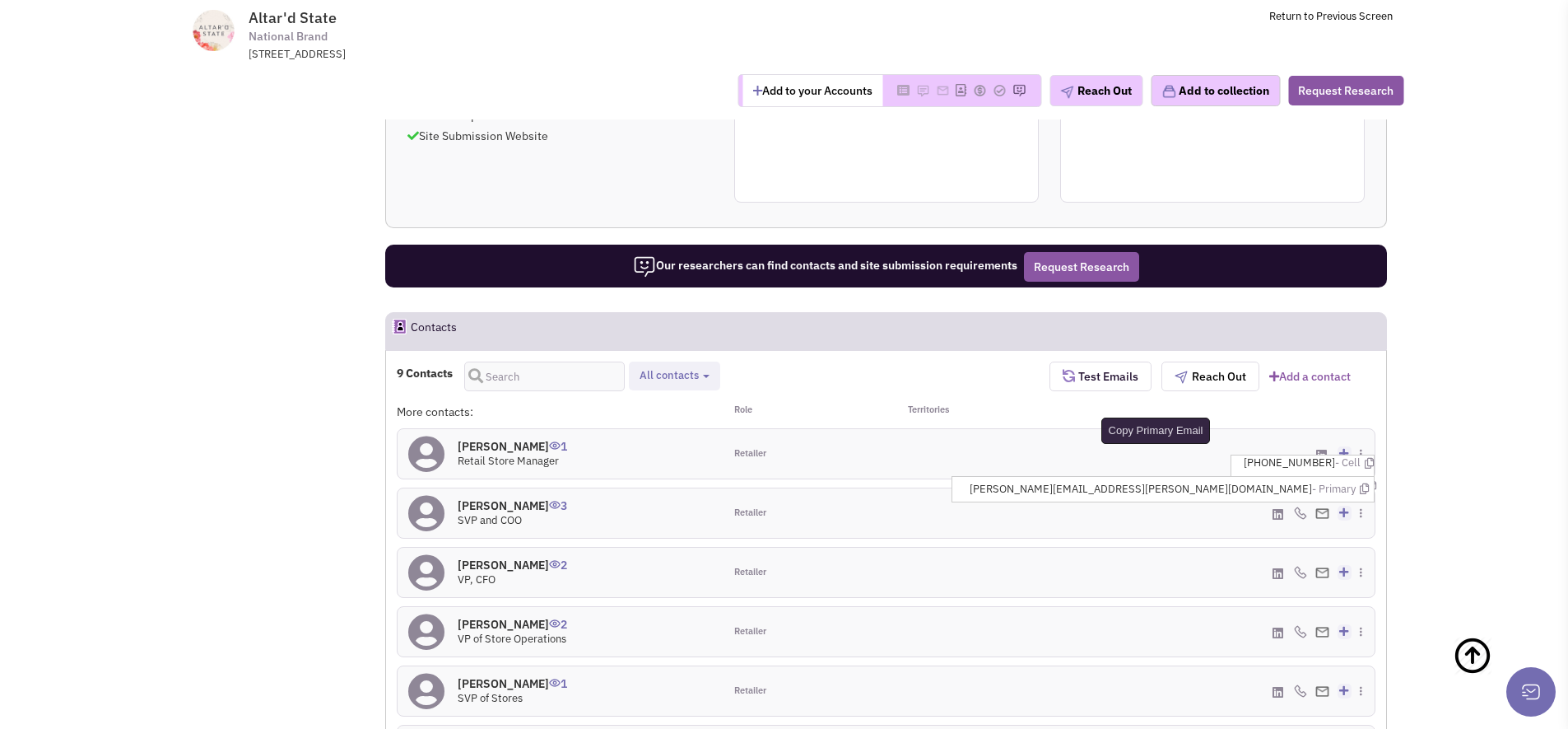
click at [1362, 483] on icon at bounding box center [1364, 488] width 9 height 11
